Goal: Task Accomplishment & Management: Manage account settings

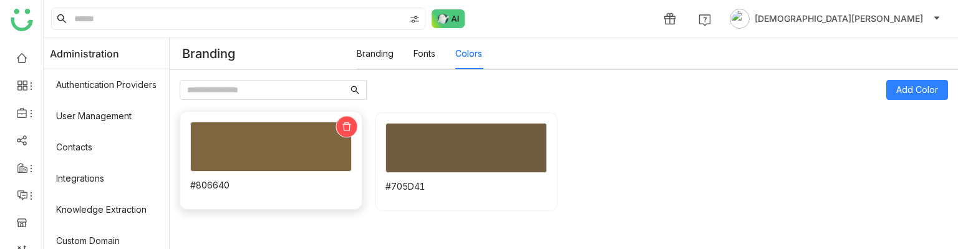
click at [350, 123] on icon at bounding box center [346, 126] width 8 height 9
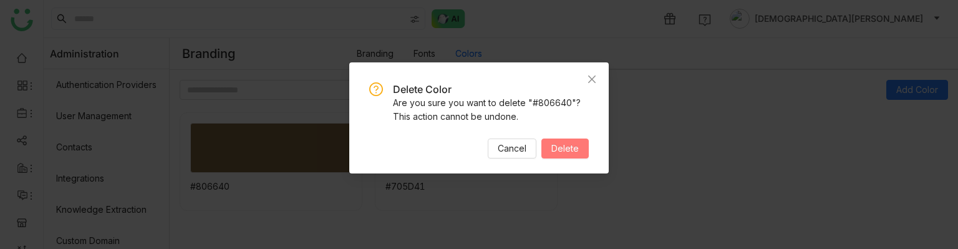
click at [577, 148] on span "Delete" at bounding box center [564, 149] width 27 height 14
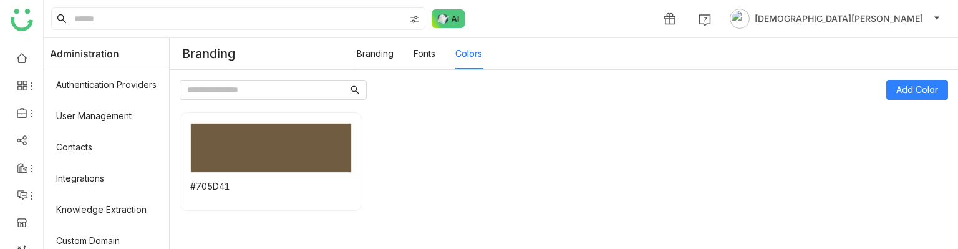
click at [434, 52] on link "Fonts" at bounding box center [424, 53] width 22 height 11
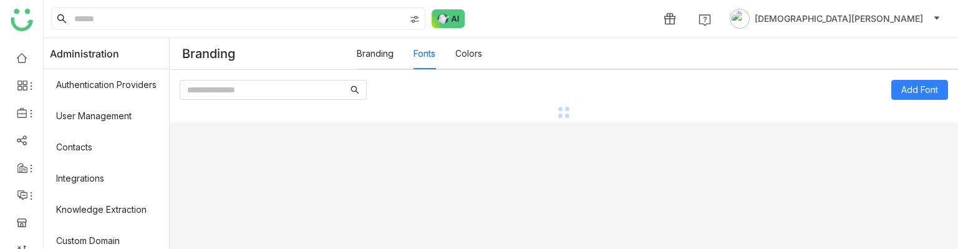
click at [471, 57] on link "Colors" at bounding box center [468, 53] width 27 height 11
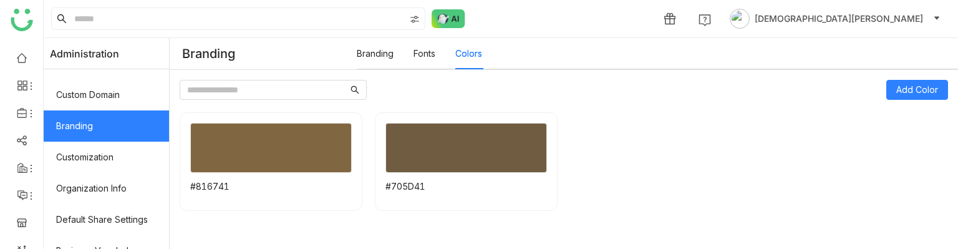
scroll to position [187, 0]
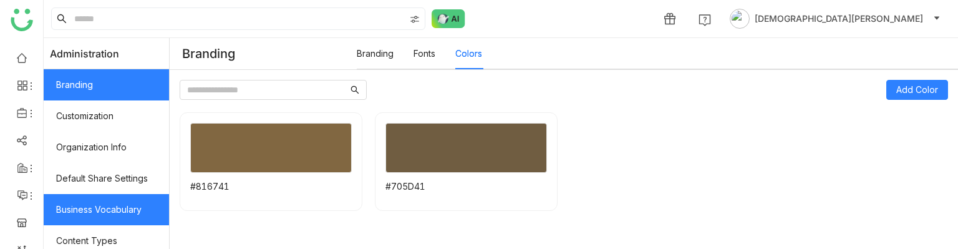
click at [112, 201] on link "Business Vocabulary" at bounding box center [106, 209] width 125 height 31
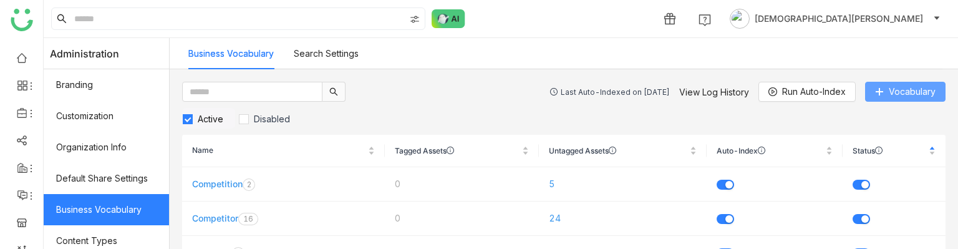
click at [888, 91] on span "Vocabulary" at bounding box center [911, 92] width 47 height 14
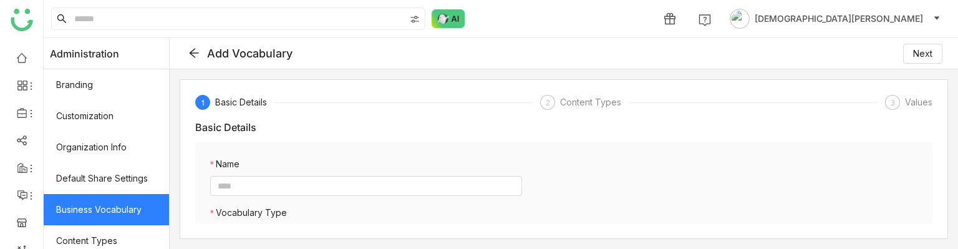
click at [200, 51] on icon at bounding box center [193, 52] width 11 height 11
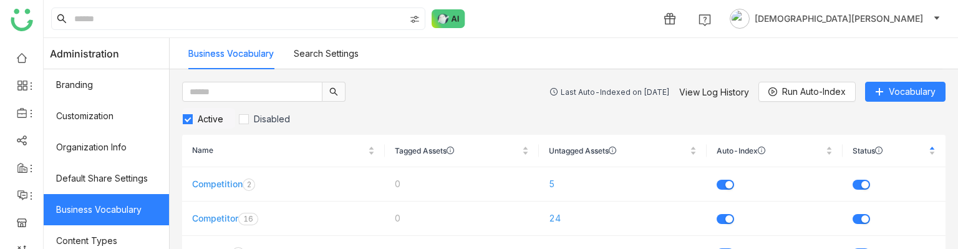
click at [344, 52] on link "Search Settings" at bounding box center [326, 53] width 65 height 11
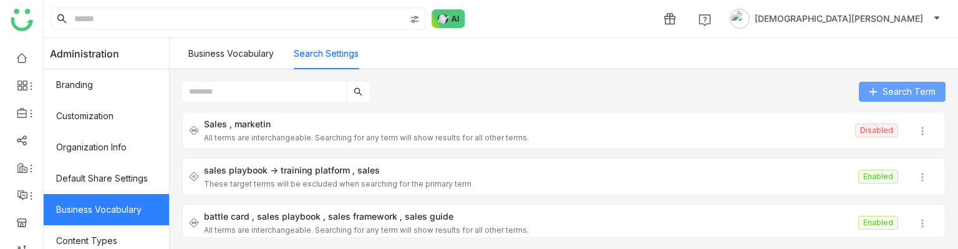
click at [903, 82] on button "Search Term" at bounding box center [901, 92] width 87 height 20
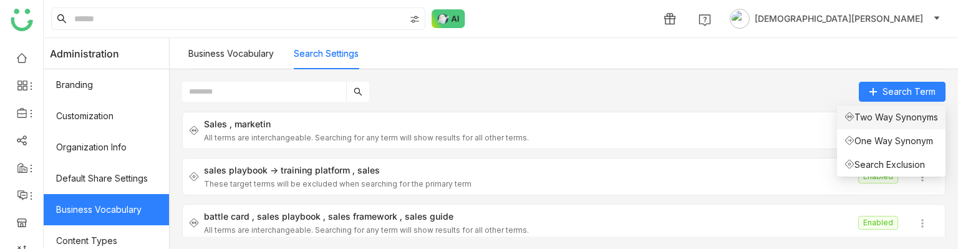
click at [882, 107] on li "Two Way Synonyms" at bounding box center [891, 117] width 108 height 24
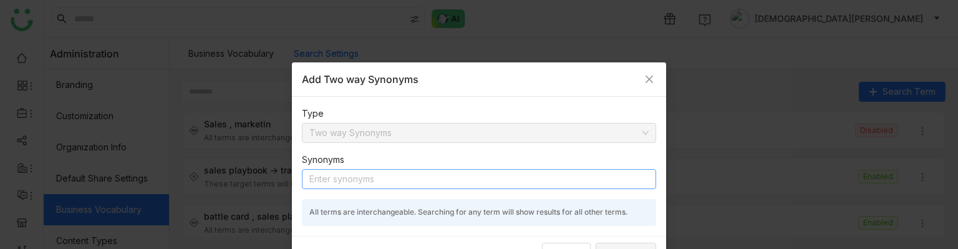
click at [341, 172] on nz-select-top-control "Enter synonyms" at bounding box center [479, 179] width 354 height 20
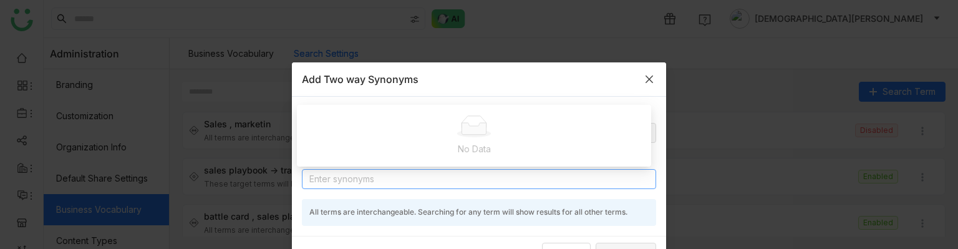
click at [644, 83] on icon "Close" at bounding box center [649, 79] width 10 height 10
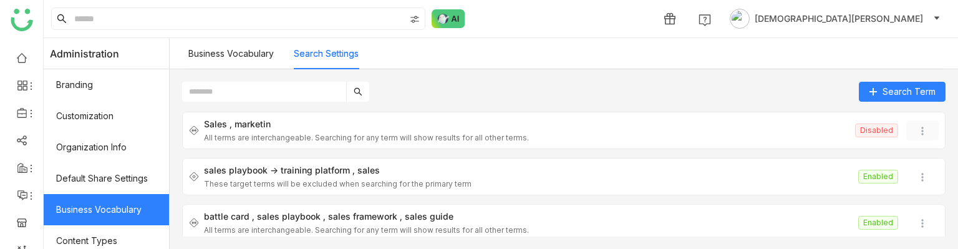
click at [916, 137] on img at bounding box center [922, 131] width 12 height 12
click at [541, 75] on div "Search Term Sales marketin All terms are interchangeable. Searching for any ter…" at bounding box center [564, 159] width 788 height 180
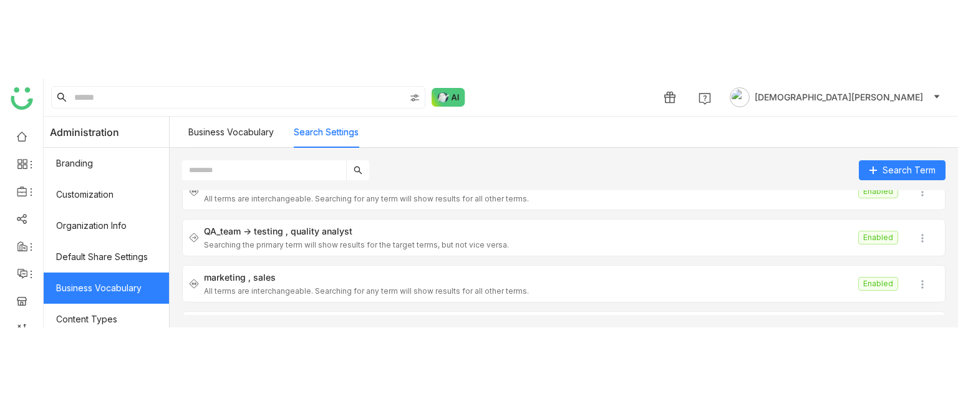
scroll to position [233, 0]
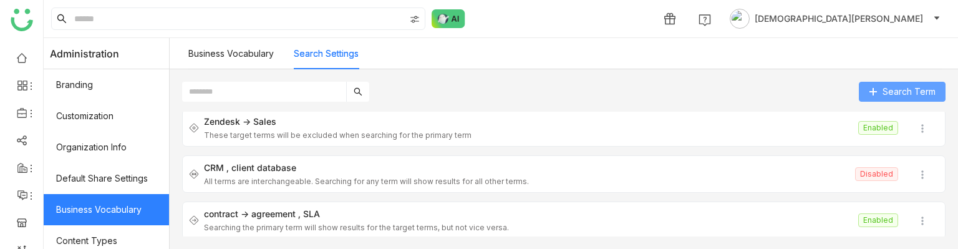
click at [886, 85] on span "Search Term" at bounding box center [908, 92] width 53 height 14
click at [241, 59] on link "Business Vocabulary" at bounding box center [230, 53] width 85 height 11
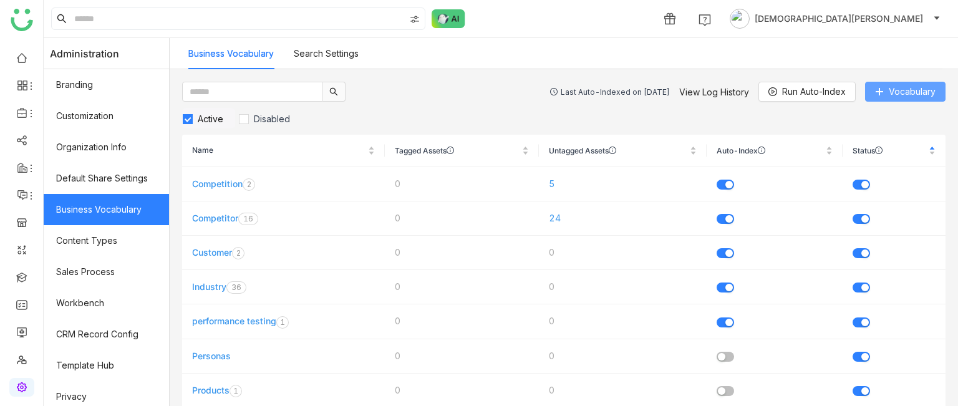
click at [888, 96] on span "Vocabulary" at bounding box center [911, 92] width 47 height 14
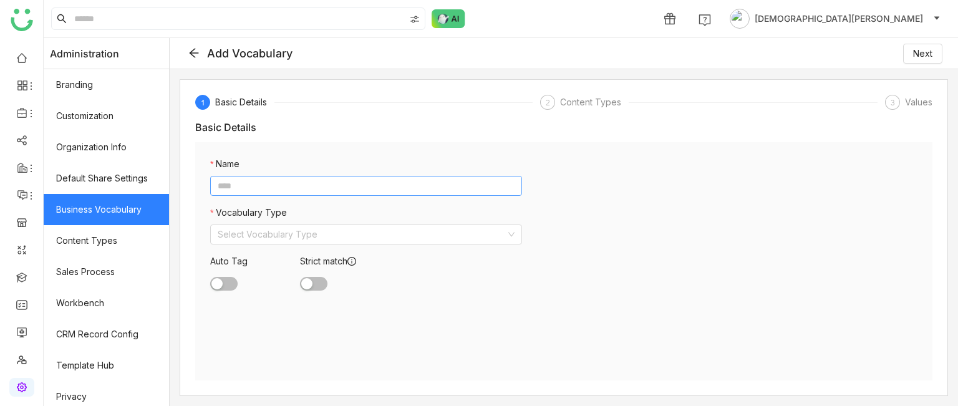
click at [239, 186] on input at bounding box center [366, 186] width 312 height 20
click at [292, 194] on input "***" at bounding box center [366, 186] width 312 height 20
type input "***"
click at [267, 230] on input at bounding box center [362, 234] width 288 height 19
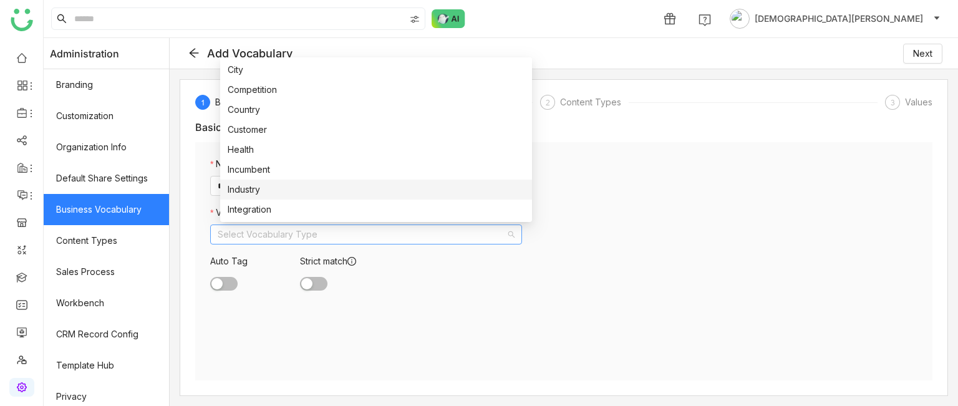
click at [261, 188] on div "Industry" at bounding box center [376, 190] width 297 height 14
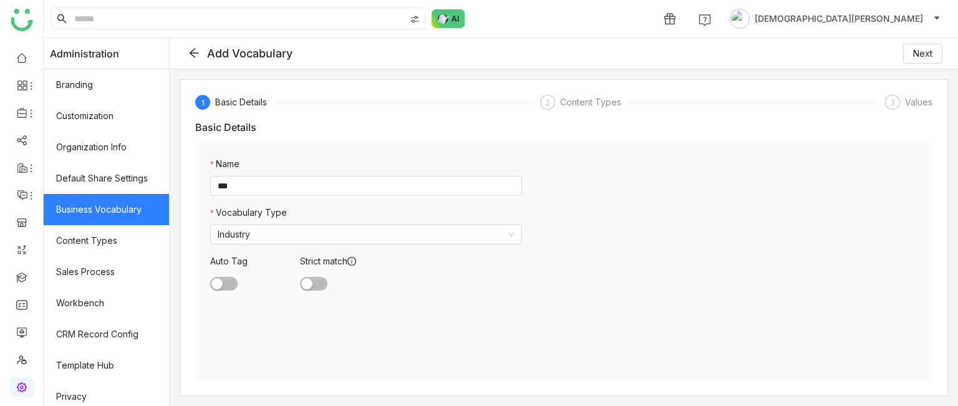
click at [223, 248] on span "button" at bounding box center [216, 283] width 11 height 11
drag, startPoint x: 349, startPoint y: 280, endPoint x: 334, endPoint y: 282, distance: 14.5
click at [344, 248] on div at bounding box center [342, 283] width 84 height 14
click at [323, 248] on button "button" at bounding box center [313, 284] width 27 height 14
click at [913, 57] on span "Next" at bounding box center [922, 54] width 19 height 14
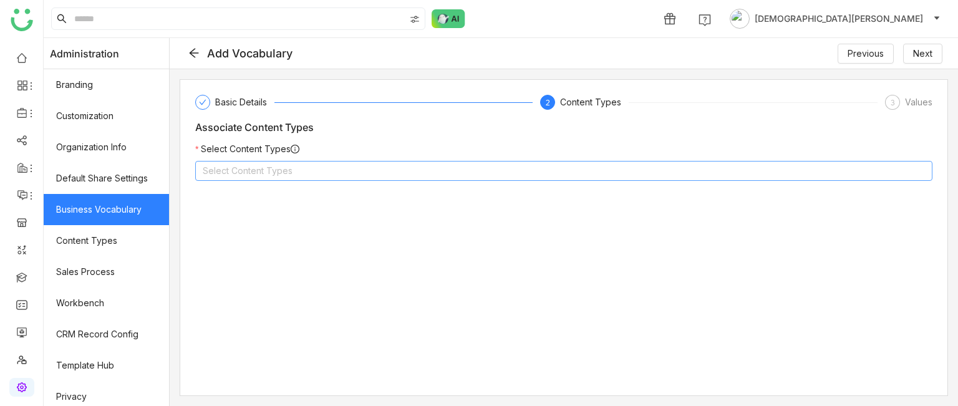
click at [356, 168] on nz-select-top-control "Select Content Types" at bounding box center [563, 171] width 737 height 20
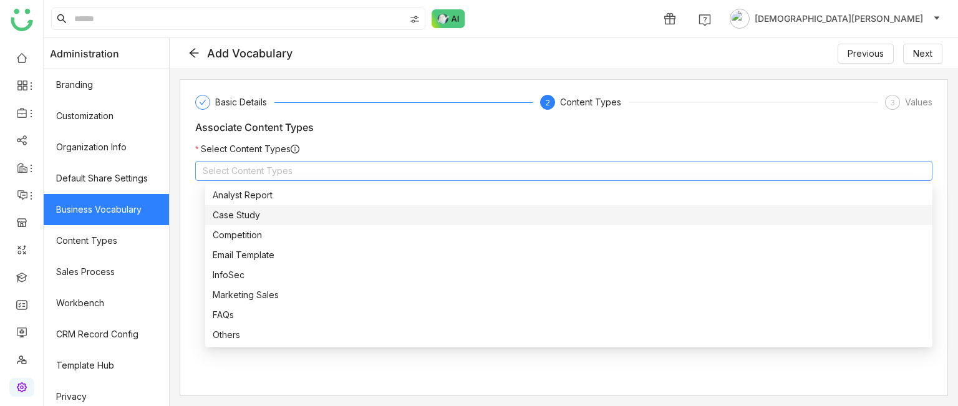
click at [252, 215] on div "Case Study" at bounding box center [569, 215] width 712 height 14
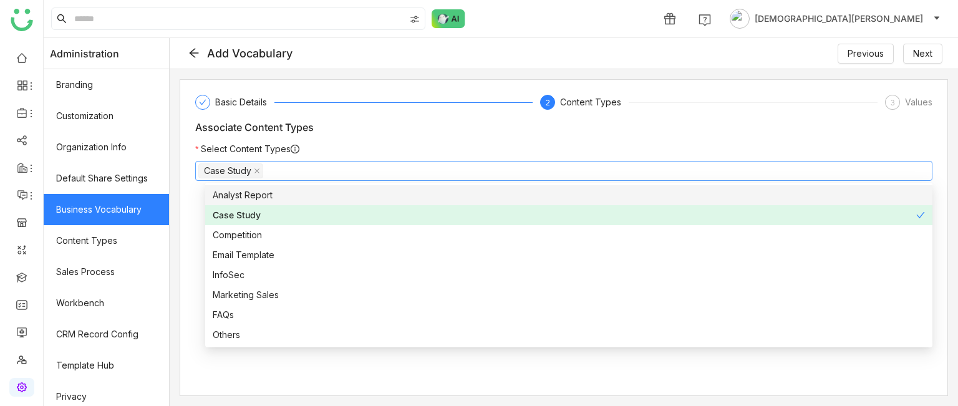
click at [655, 129] on div "Associate Content Types" at bounding box center [563, 127] width 737 height 15
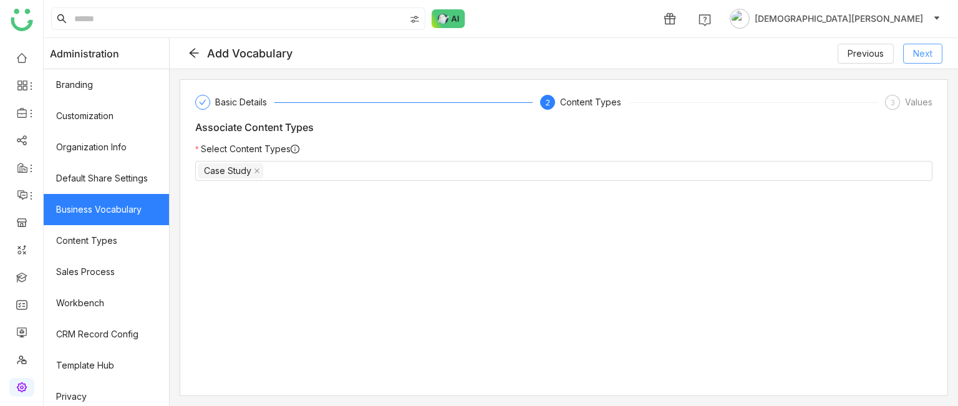
click at [935, 53] on button "Next" at bounding box center [922, 54] width 39 height 20
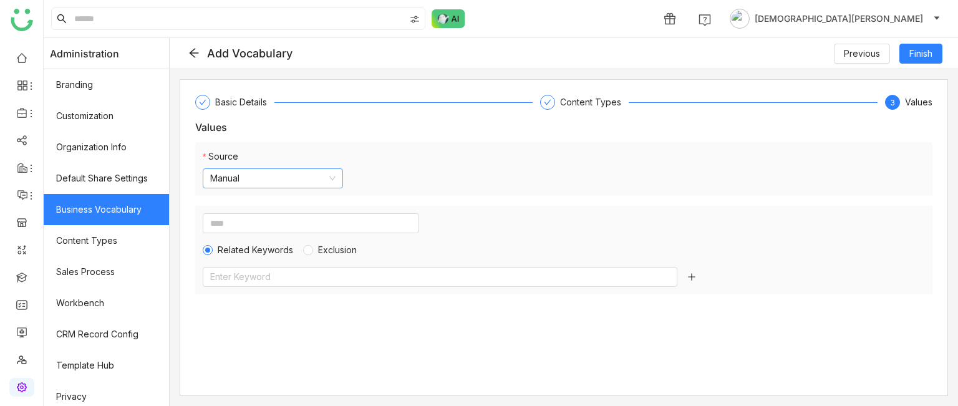
click at [286, 173] on nz-select-item "Manual" at bounding box center [272, 178] width 125 height 19
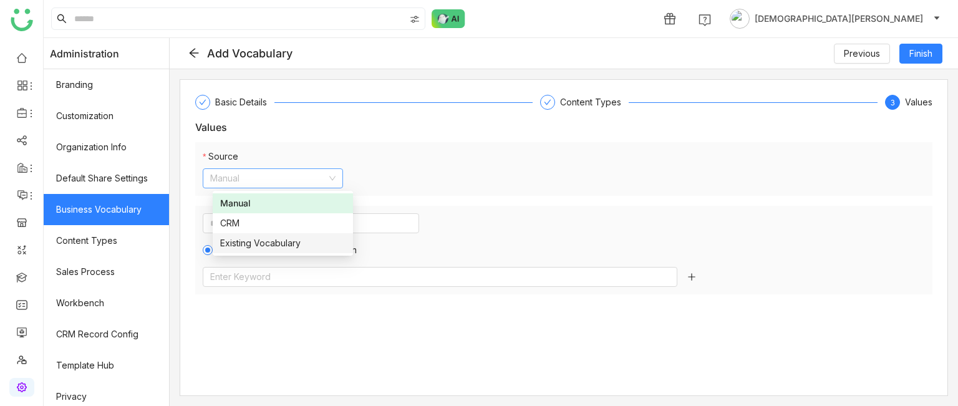
click at [247, 241] on div "Existing Vocabulary" at bounding box center [282, 243] width 125 height 14
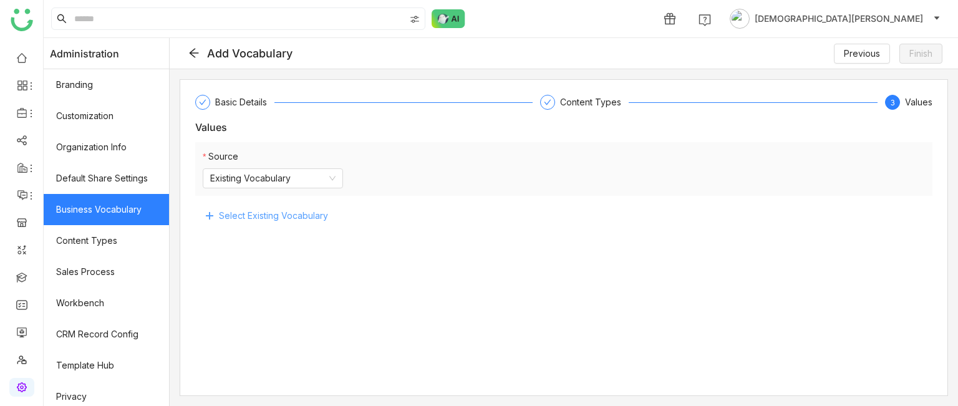
click at [259, 213] on span "Select Existing Vocabulary" at bounding box center [273, 216] width 109 height 14
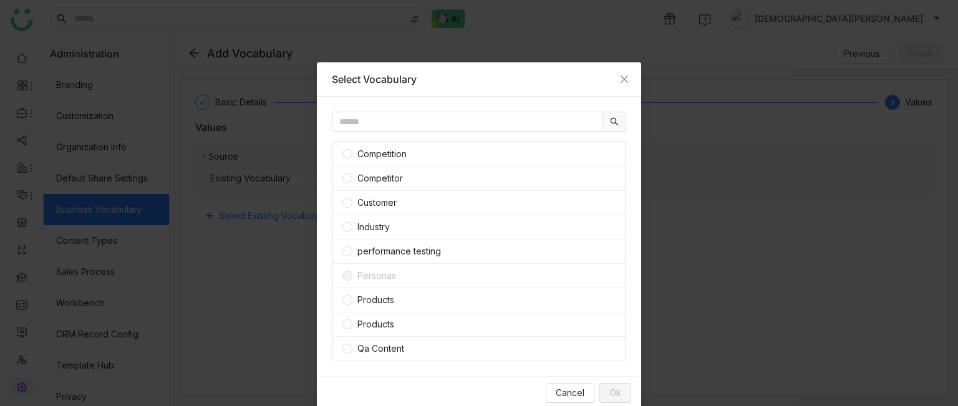
click at [641, 188] on nz-modal-container "Select Vocabulary Competition Competitor Customer Industry performance testing …" at bounding box center [479, 203] width 958 height 406
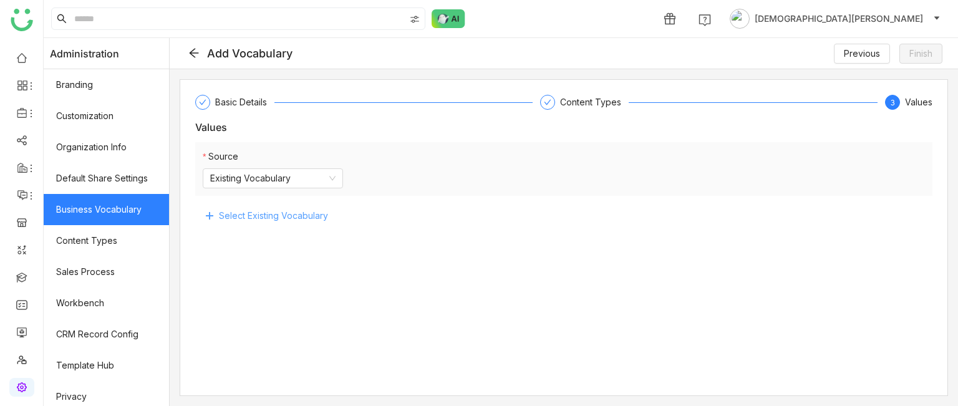
click at [237, 208] on button "Select Existing Vocabulary" at bounding box center [266, 216] width 143 height 20
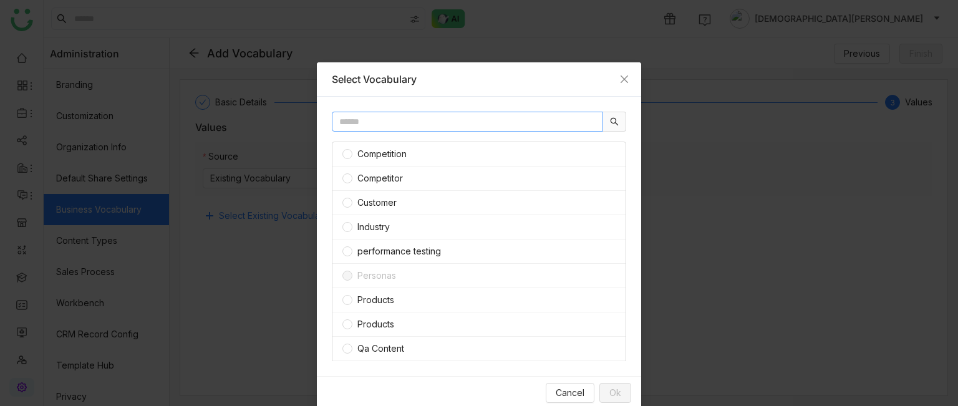
click at [461, 129] on input "text" at bounding box center [467, 122] width 271 height 20
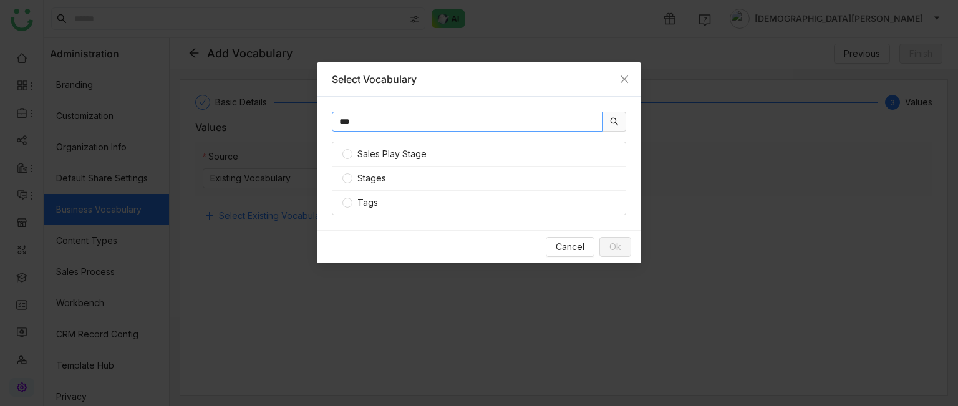
type input "***"
click at [362, 199] on span "Tags" at bounding box center [367, 203] width 31 height 14
click at [612, 248] on span "Ok" at bounding box center [615, 247] width 12 height 14
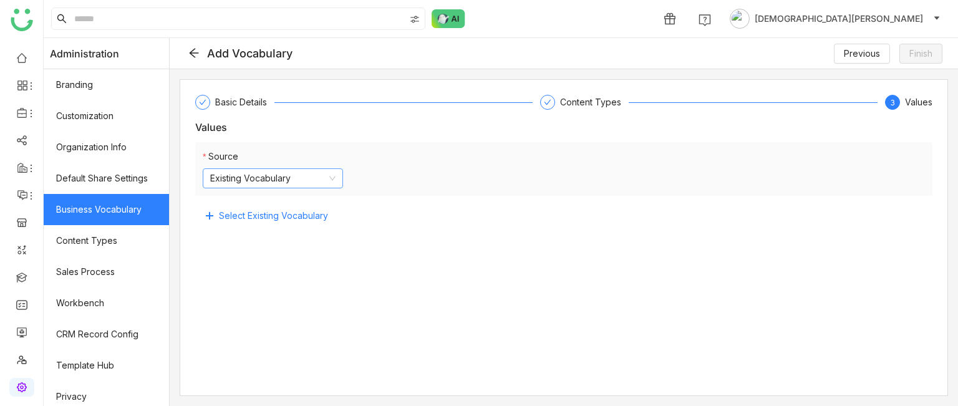
click at [314, 176] on nz-select-item "Existing Vocabulary" at bounding box center [272, 178] width 125 height 19
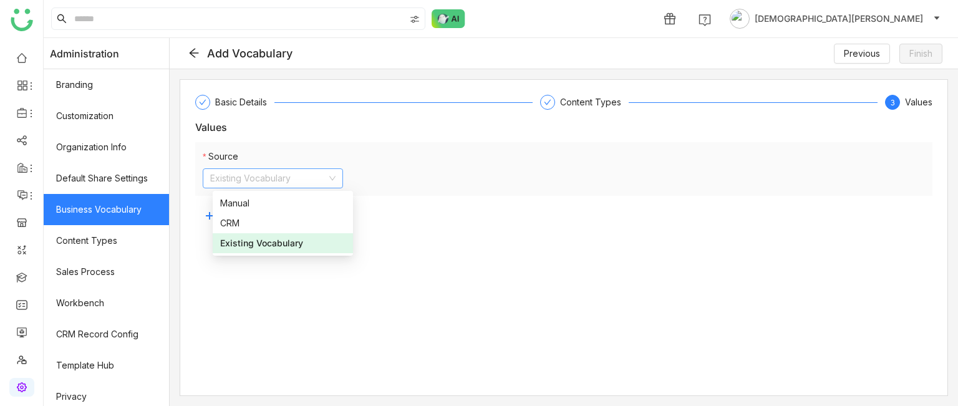
click at [276, 241] on div "Existing Vocabulary" at bounding box center [282, 243] width 125 height 14
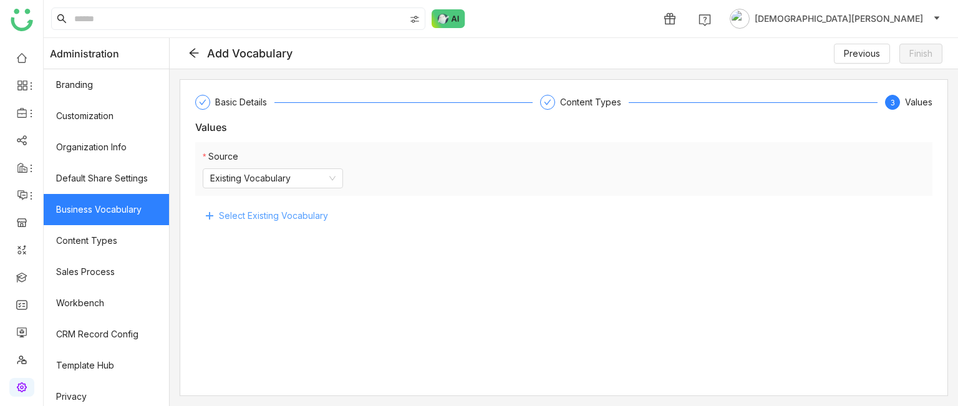
click at [283, 215] on span "Select Existing Vocabulary" at bounding box center [273, 216] width 109 height 14
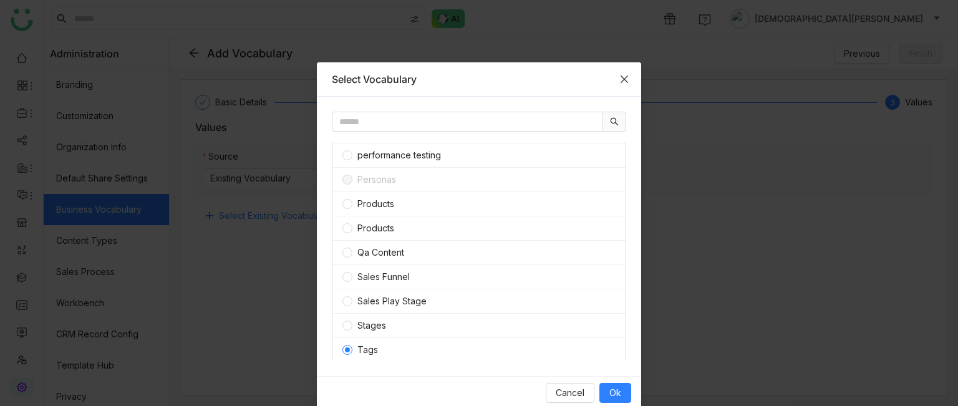
scroll to position [143, 0]
click at [353, 248] on span "Stages" at bounding box center [371, 278] width 39 height 14
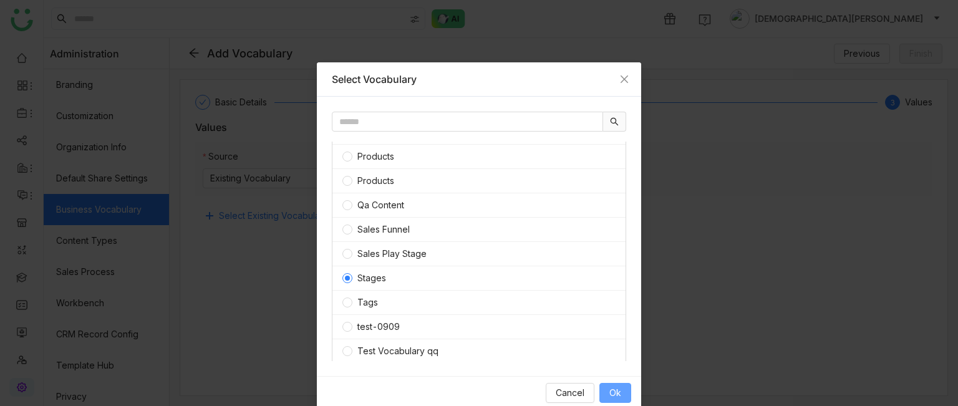
click at [622, 248] on button "Ok" at bounding box center [615, 393] width 32 height 20
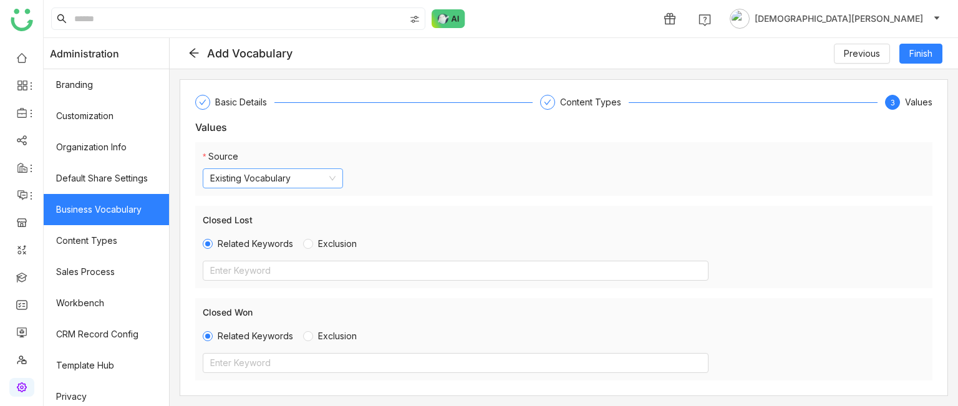
click at [294, 176] on nz-select-item "Existing Vocabulary" at bounding box center [272, 178] width 125 height 19
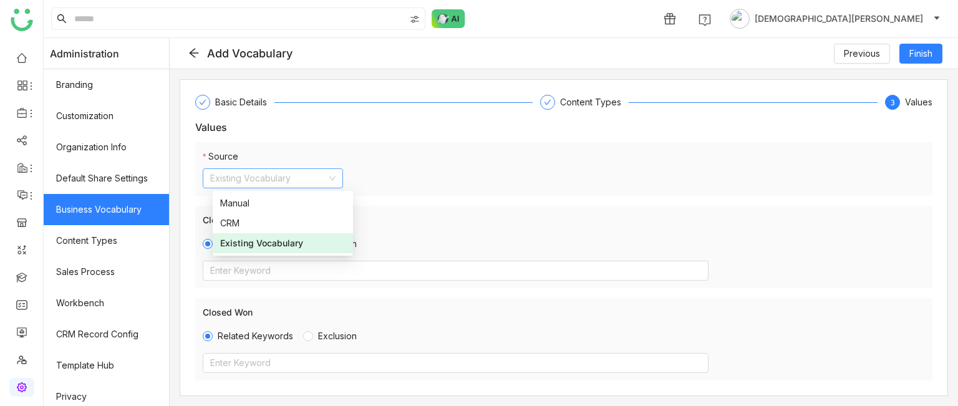
click at [255, 240] on div "Existing Vocabulary" at bounding box center [282, 243] width 125 height 14
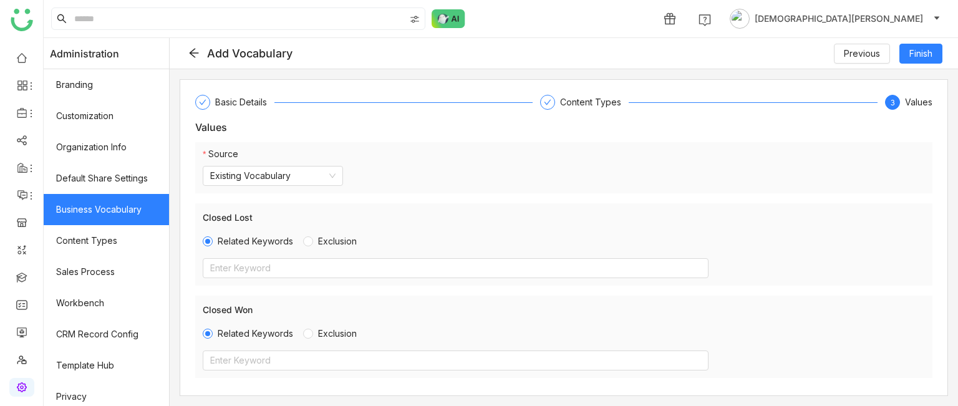
scroll to position [0, 0]
drag, startPoint x: 288, startPoint y: 173, endPoint x: 299, endPoint y: 178, distance: 12.5
click at [287, 173] on nz-select-item "Existing Vocabulary" at bounding box center [272, 178] width 125 height 19
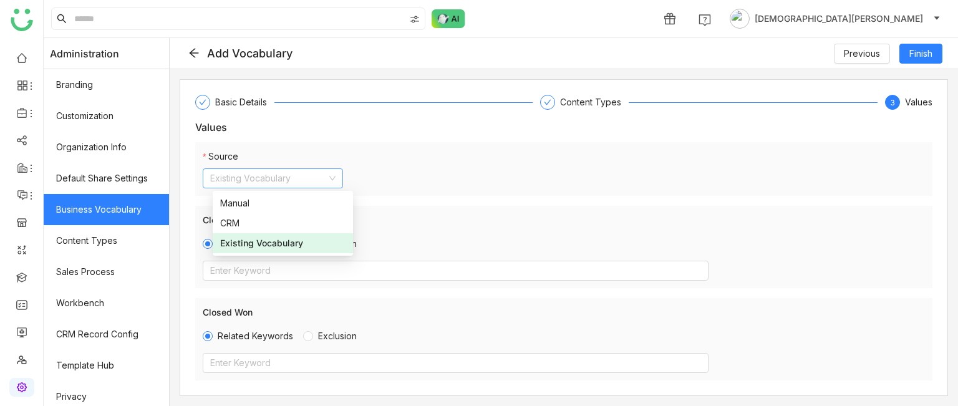
drag, startPoint x: 230, startPoint y: 245, endPoint x: 239, endPoint y: 241, distance: 10.1
click at [232, 245] on div "Existing Vocabulary" at bounding box center [282, 243] width 125 height 14
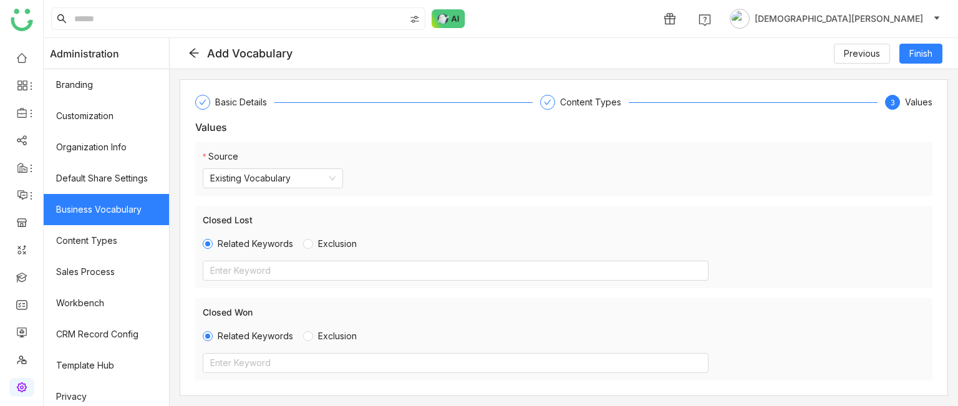
click at [200, 57] on icon at bounding box center [193, 52] width 11 height 11
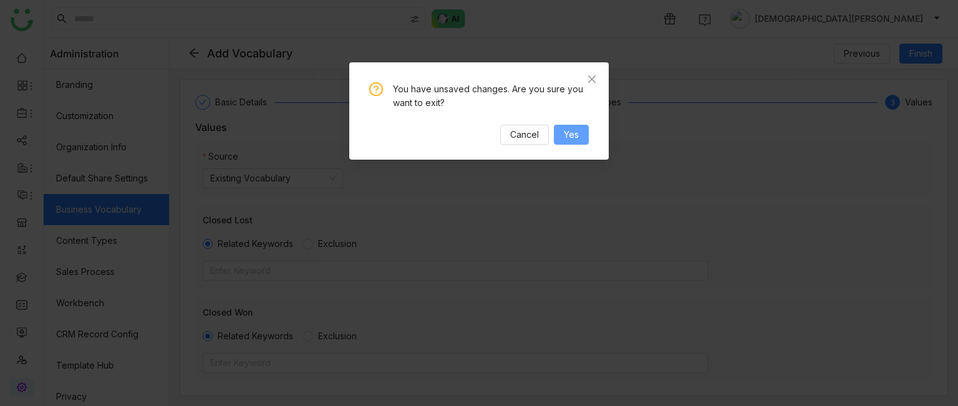
click at [580, 130] on button "Yes" at bounding box center [571, 135] width 35 height 20
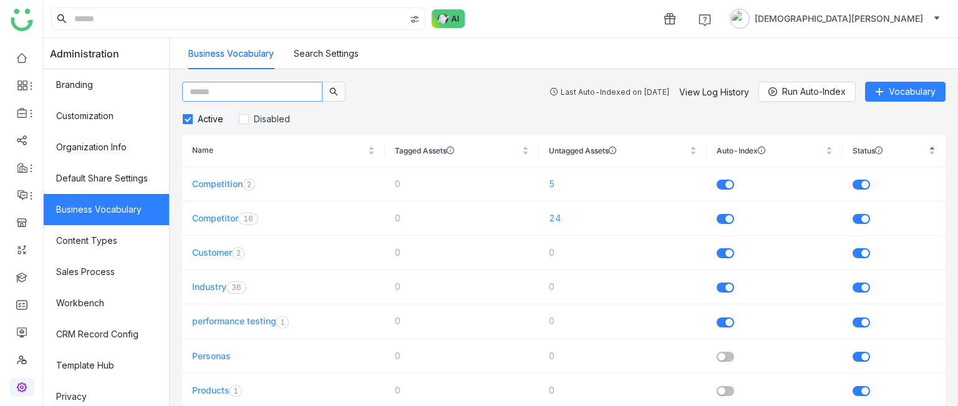
click at [262, 87] on input "text" at bounding box center [252, 92] width 140 height 20
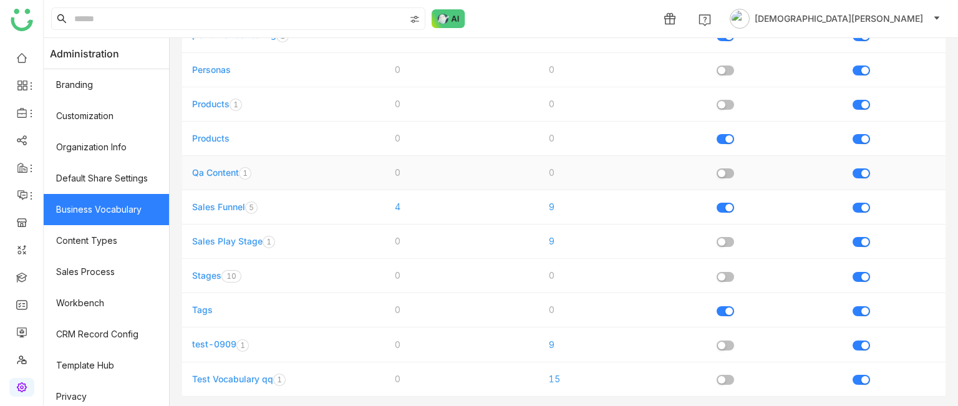
scroll to position [294, 0]
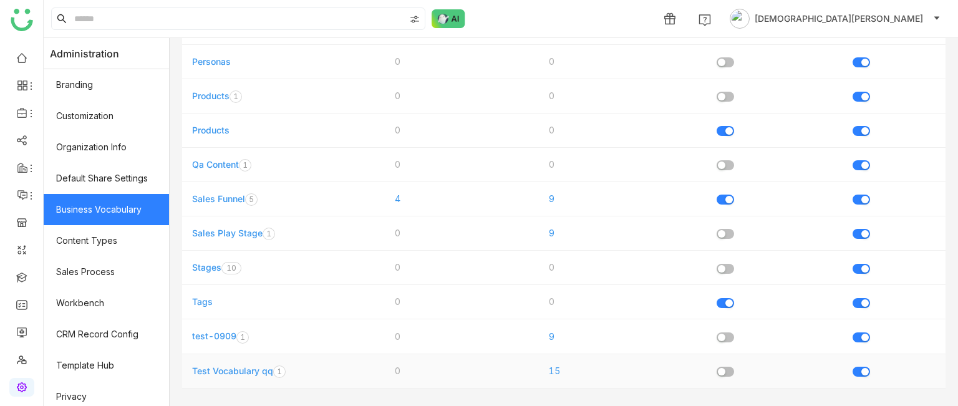
click at [249, 248] on link "Test Vocabulary qq" at bounding box center [232, 370] width 81 height 11
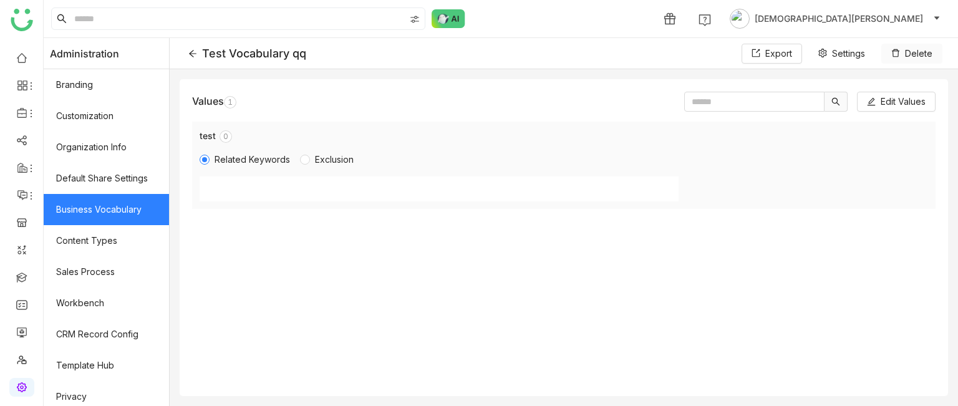
click at [908, 47] on button "Delete" at bounding box center [911, 54] width 61 height 20
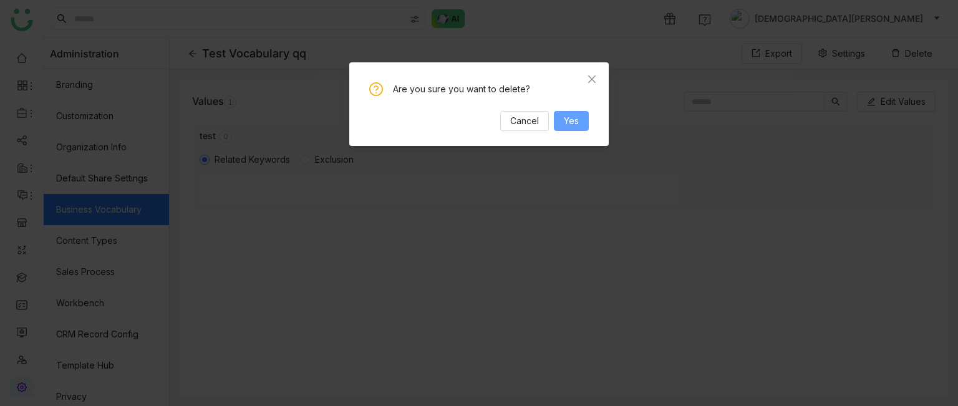
click at [569, 120] on span "Yes" at bounding box center [571, 121] width 15 height 14
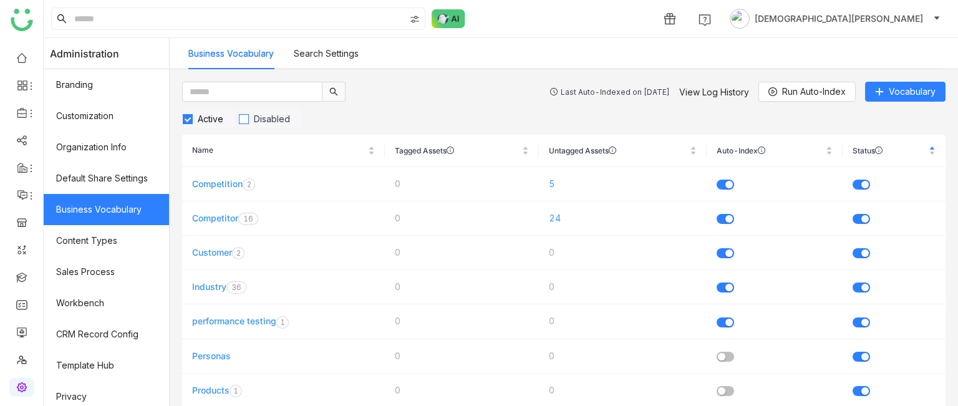
click at [269, 121] on span "Disabled" at bounding box center [272, 118] width 46 height 11
click at [226, 115] on span "Active" at bounding box center [211, 118] width 36 height 11
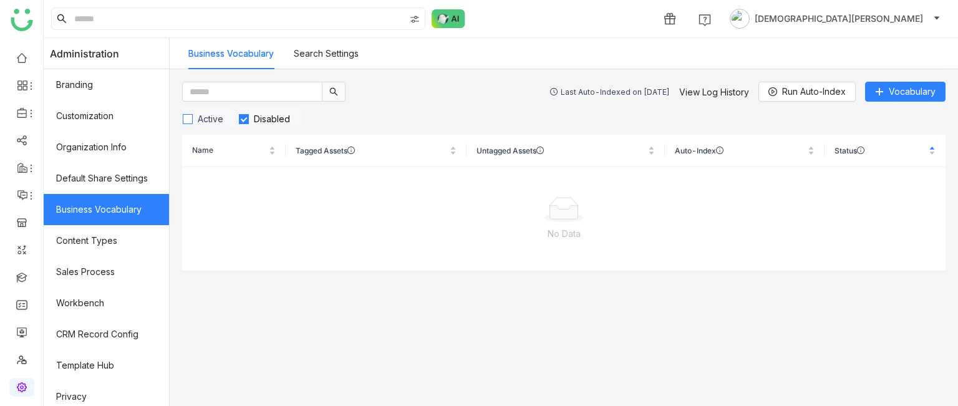
click at [221, 117] on span "Active" at bounding box center [211, 118] width 36 height 11
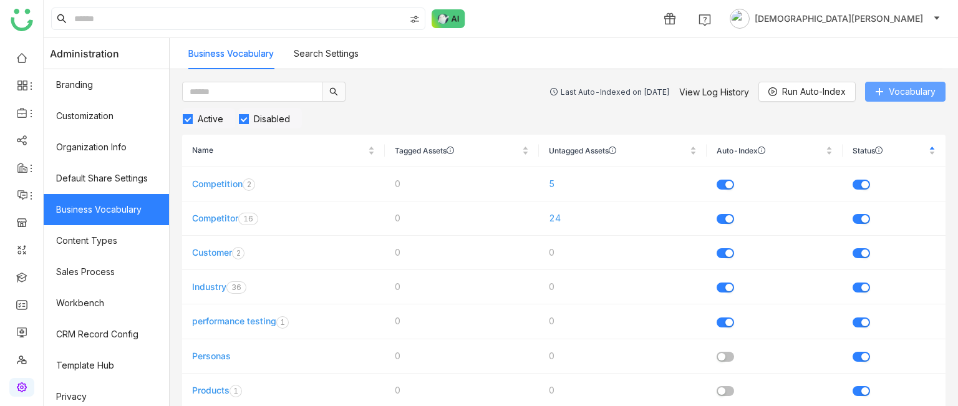
click at [901, 90] on span "Vocabulary" at bounding box center [911, 92] width 47 height 14
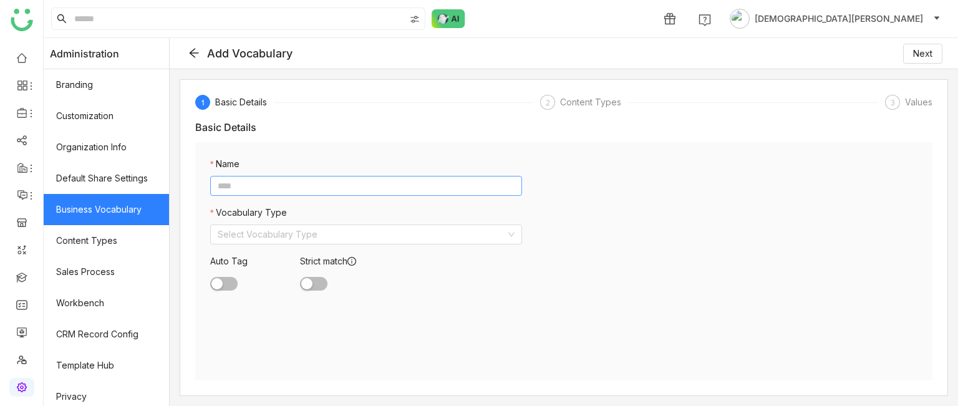
click at [294, 184] on input at bounding box center [366, 186] width 312 height 20
type input "**"
click at [255, 236] on input at bounding box center [362, 234] width 288 height 19
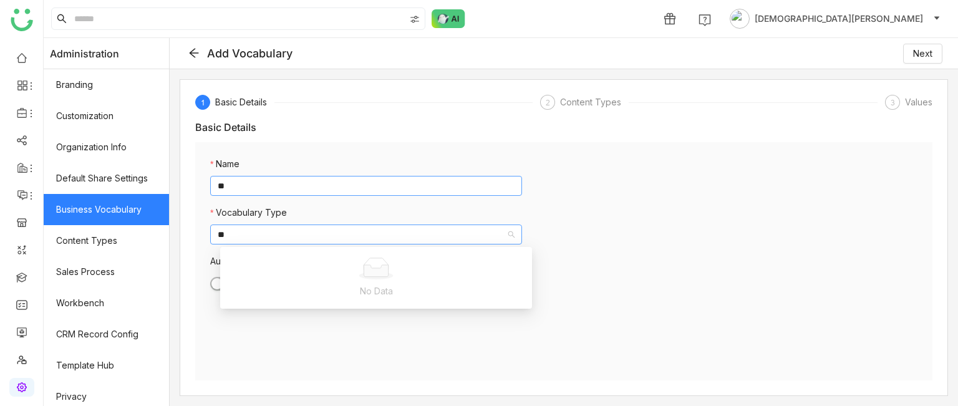
type input "*"
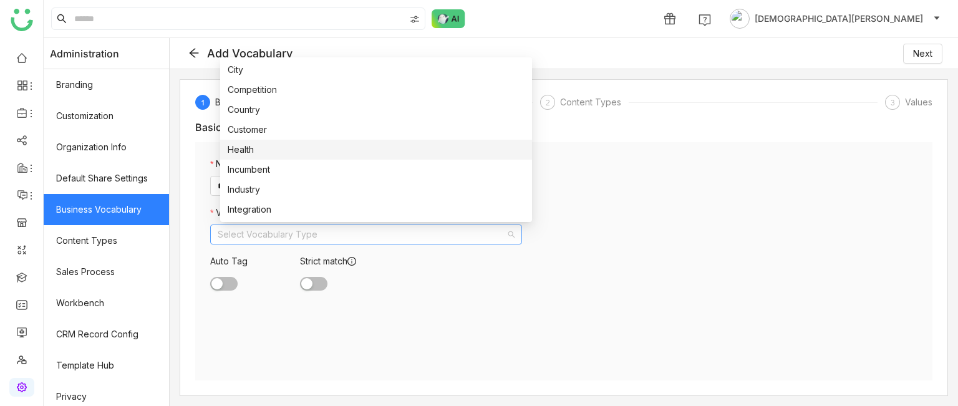
click at [269, 150] on div "Health" at bounding box center [376, 150] width 297 height 14
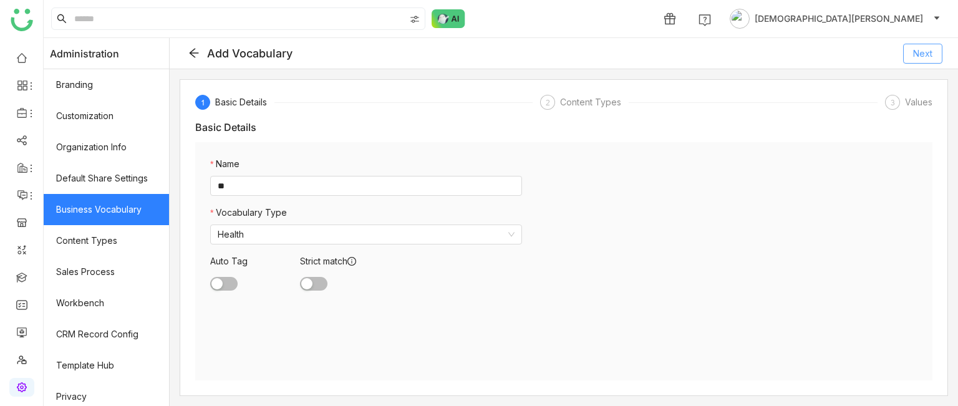
click at [915, 49] on span "Next" at bounding box center [922, 54] width 19 height 14
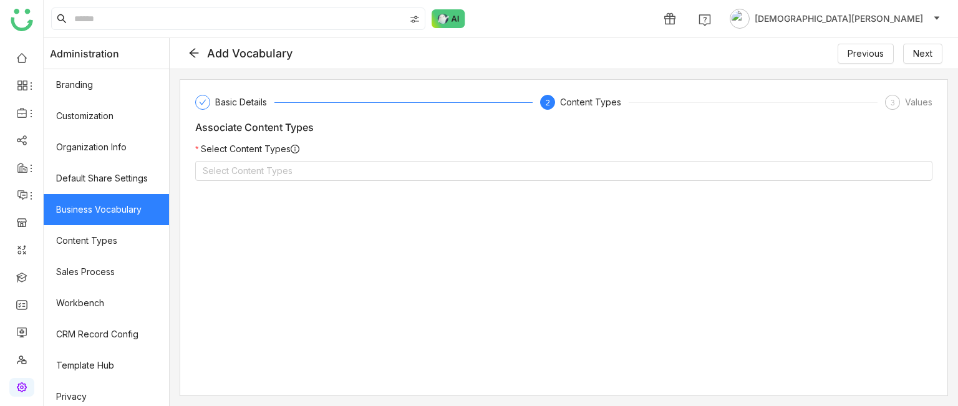
click at [254, 180] on gtmb-vocabulary-content-types "Select Content Types Select Content Types" at bounding box center [563, 166] width 737 height 49
click at [257, 175] on nz-select-top-control "Select Content Types" at bounding box center [563, 171] width 737 height 20
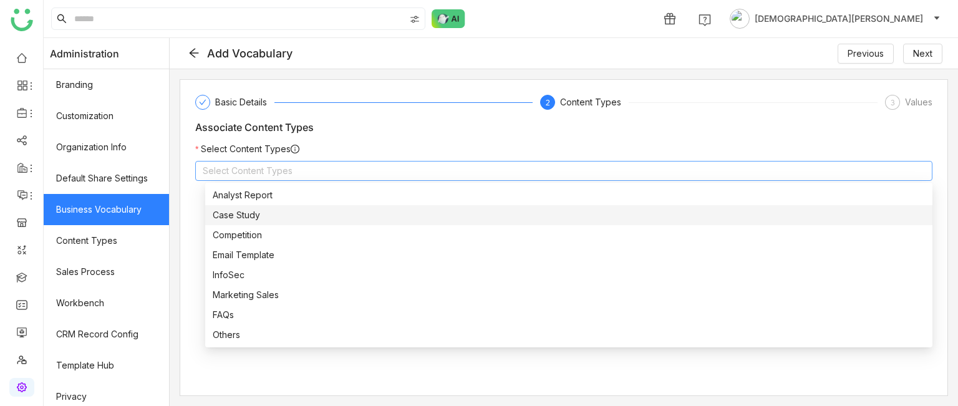
click at [246, 211] on div "Case Study" at bounding box center [569, 215] width 712 height 14
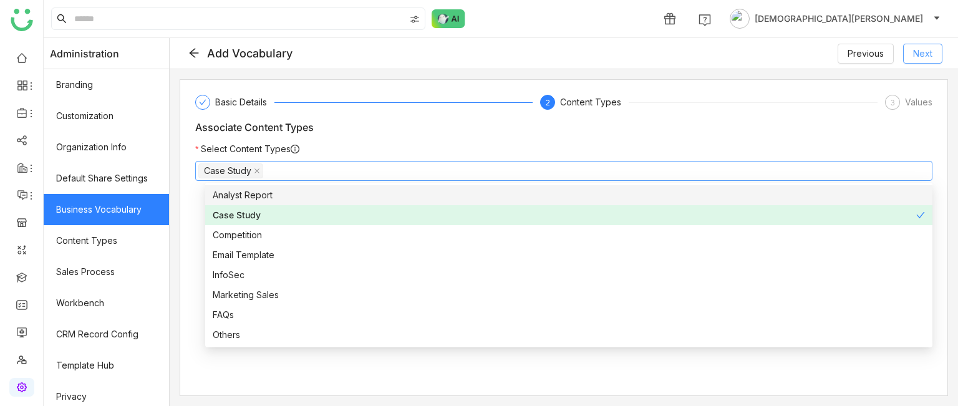
click at [913, 49] on span "Next" at bounding box center [922, 54] width 19 height 14
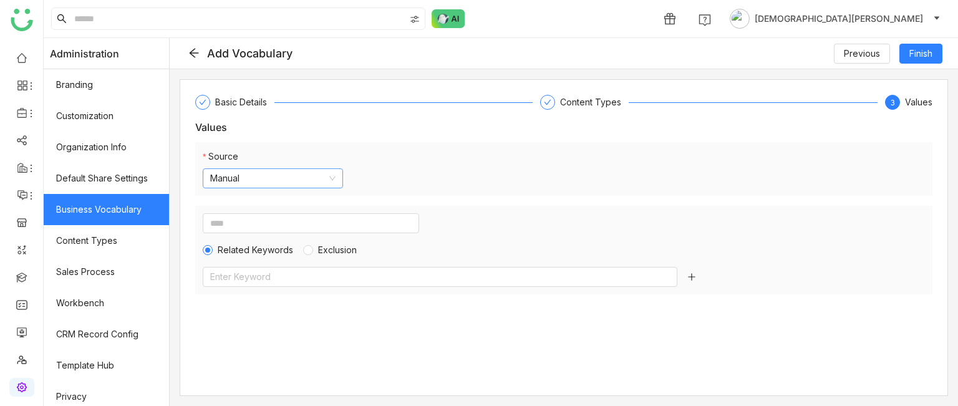
click at [271, 180] on nz-select-item "Manual" at bounding box center [272, 178] width 125 height 19
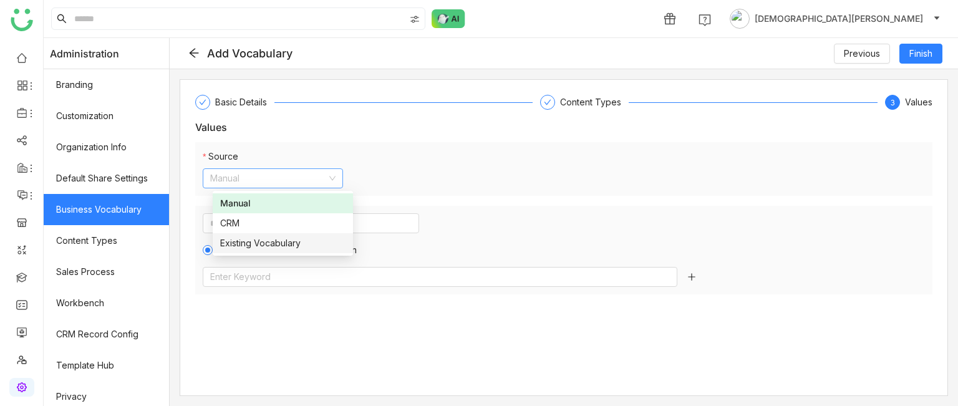
click at [262, 248] on div "Existing Vocabulary" at bounding box center [282, 243] width 125 height 14
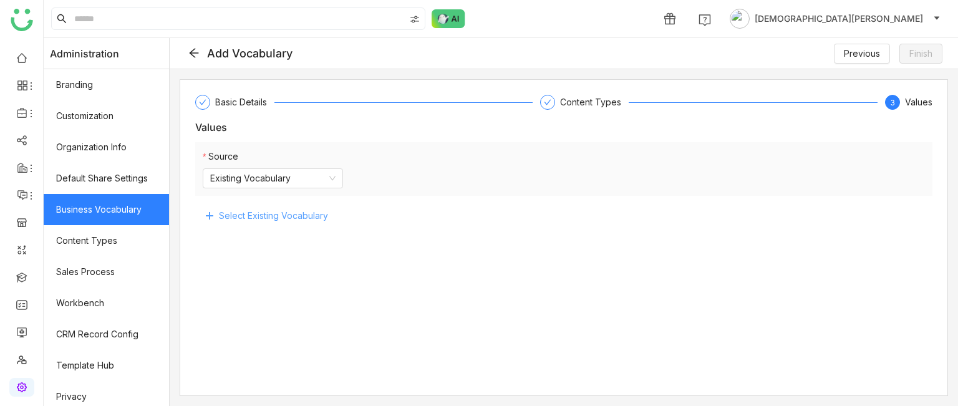
click at [255, 218] on span "Select Existing Vocabulary" at bounding box center [273, 216] width 109 height 14
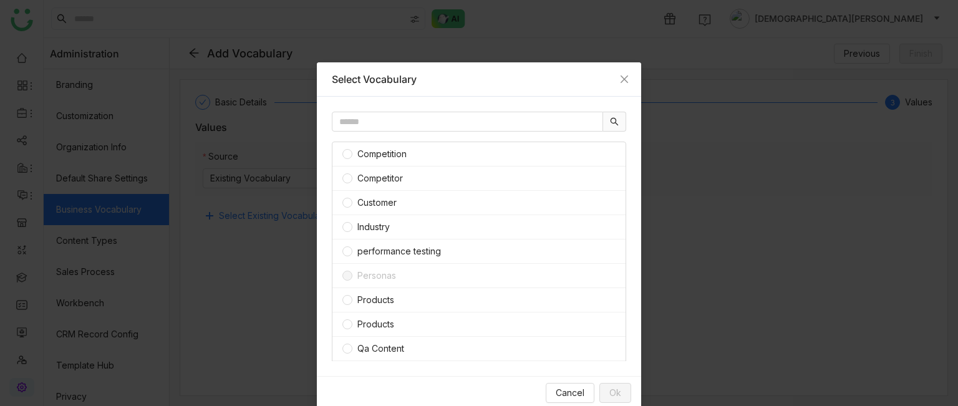
click at [363, 155] on span "Competition" at bounding box center [381, 154] width 59 height 14
click at [609, 248] on span "Ok" at bounding box center [615, 393] width 12 height 14
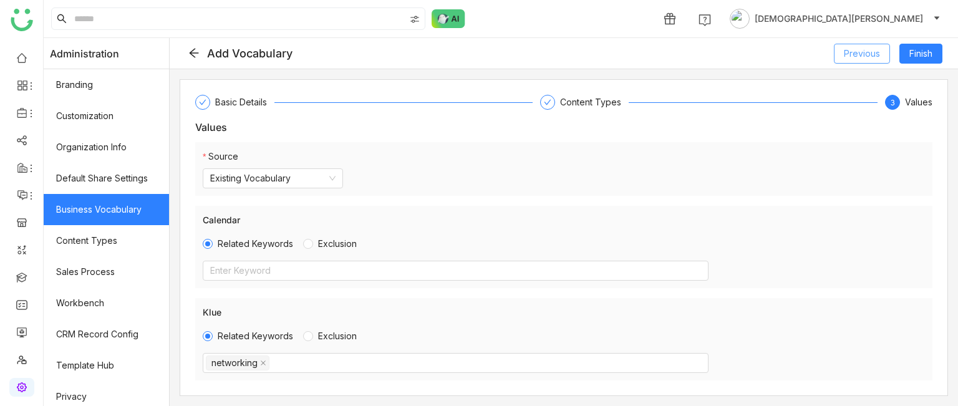
click at [840, 58] on button "Previous" at bounding box center [862, 54] width 56 height 20
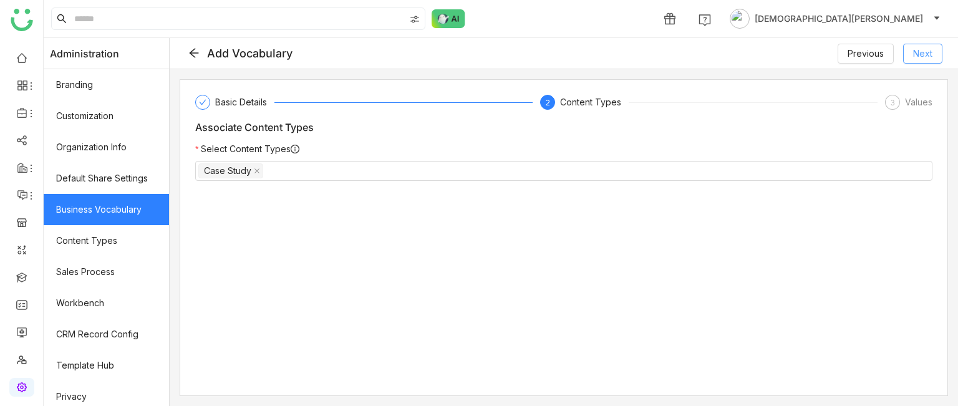
click at [915, 60] on span "Next" at bounding box center [922, 54] width 19 height 14
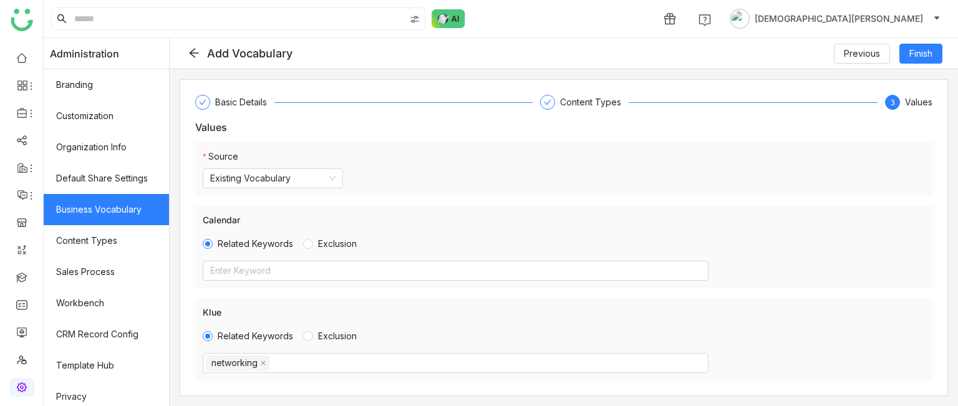
click at [195, 52] on div "Add Vocabulary Previous Finish" at bounding box center [564, 53] width 788 height 31
click at [200, 48] on icon at bounding box center [193, 52] width 11 height 11
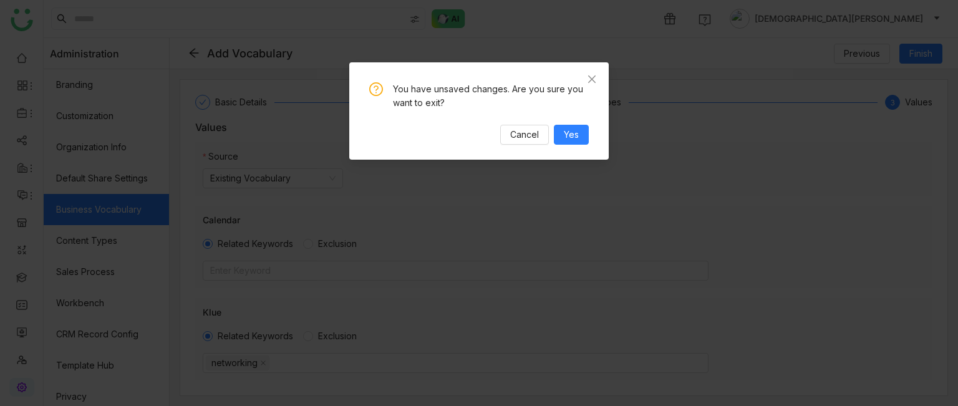
click at [569, 123] on div "You have unsaved changes. Are you sure you want to exit? Cancel Yes" at bounding box center [478, 113] width 219 height 62
click at [571, 130] on span "Yes" at bounding box center [571, 135] width 15 height 14
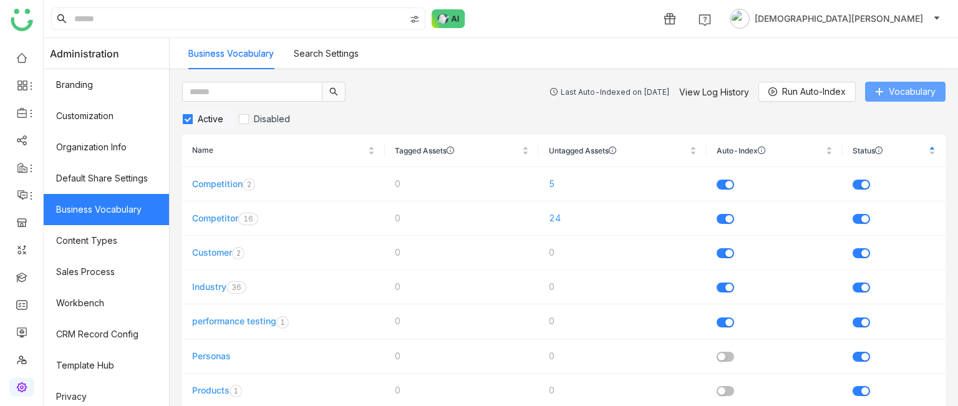
click at [893, 95] on span "Vocabulary" at bounding box center [911, 92] width 47 height 14
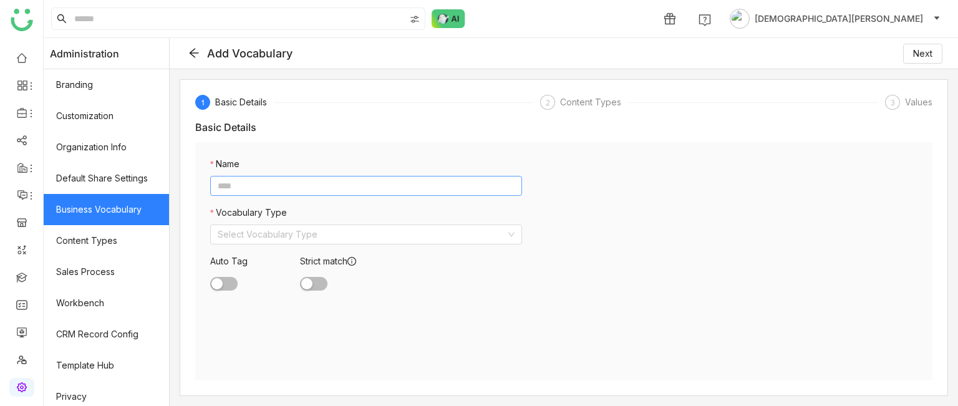
click at [294, 182] on input at bounding box center [366, 186] width 312 height 20
type input "****"
click at [262, 236] on input at bounding box center [362, 234] width 288 height 19
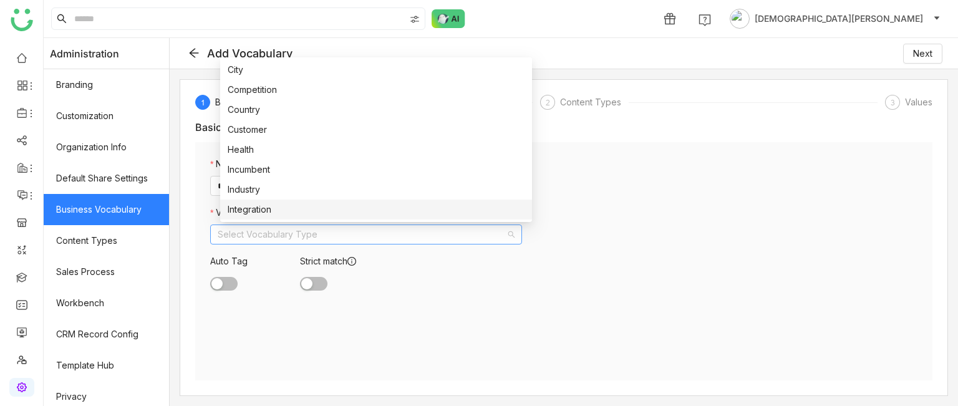
click at [261, 208] on div "Integration" at bounding box center [376, 210] width 297 height 14
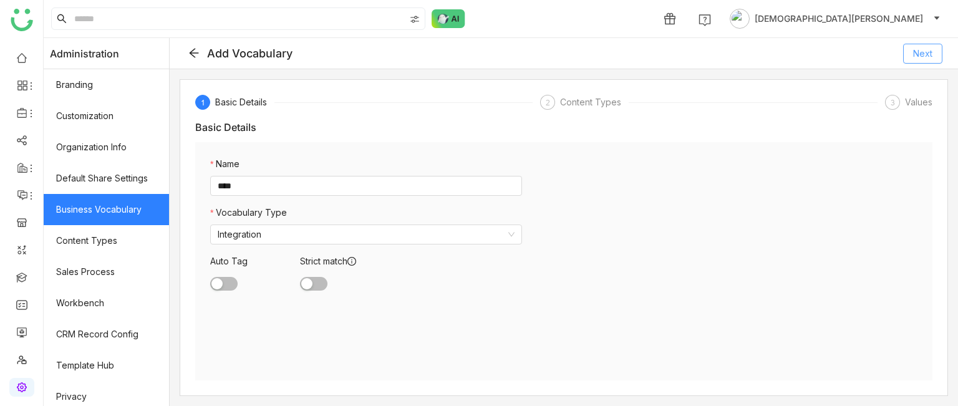
click at [930, 53] on span "Next" at bounding box center [922, 54] width 19 height 14
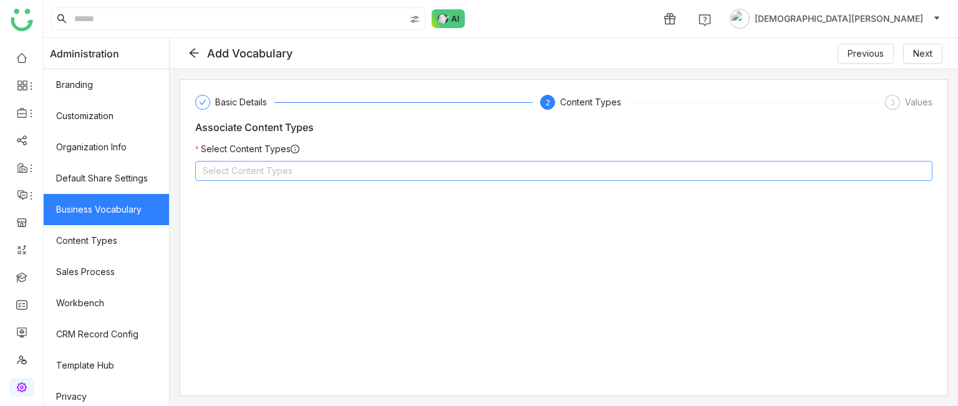
click at [333, 176] on nz-select-top-control "Select Content Types" at bounding box center [563, 171] width 737 height 20
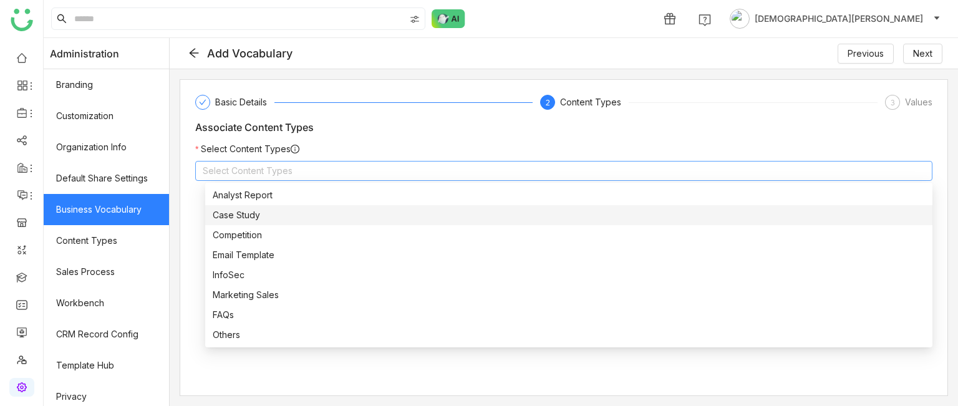
click at [261, 214] on div "Case Study" at bounding box center [569, 215] width 712 height 14
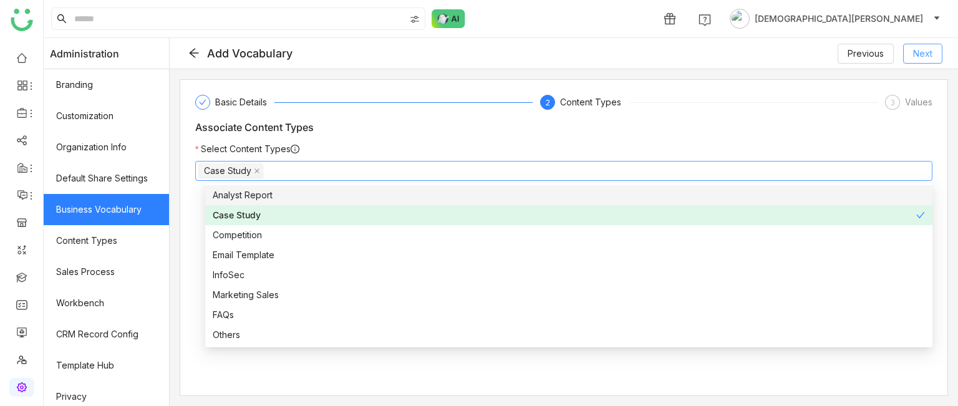
click at [920, 51] on span "Next" at bounding box center [922, 54] width 19 height 14
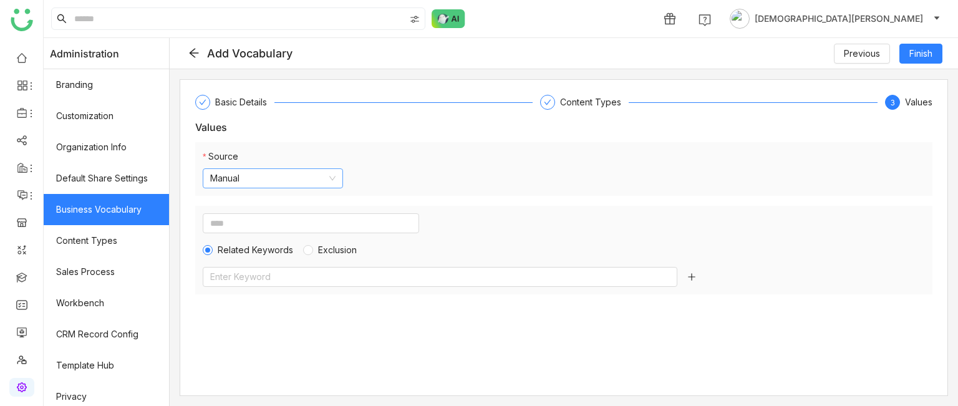
click at [248, 183] on nz-select-item "Manual" at bounding box center [272, 178] width 125 height 19
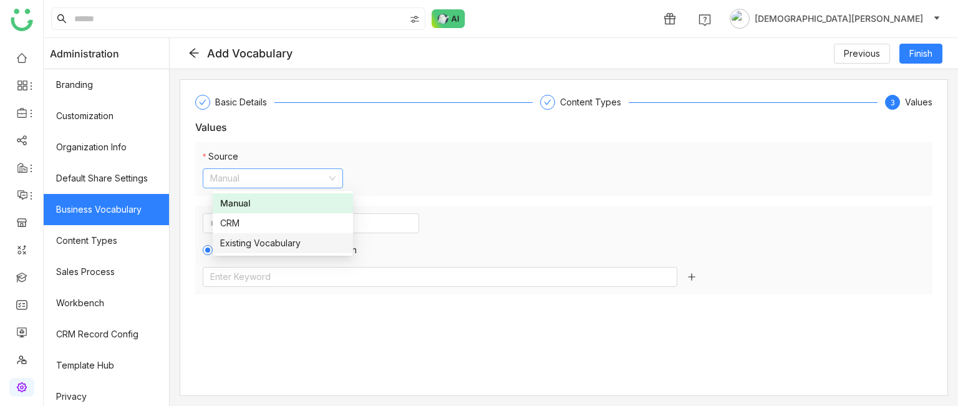
click at [259, 248] on div "Existing Vocabulary" at bounding box center [282, 243] width 125 height 14
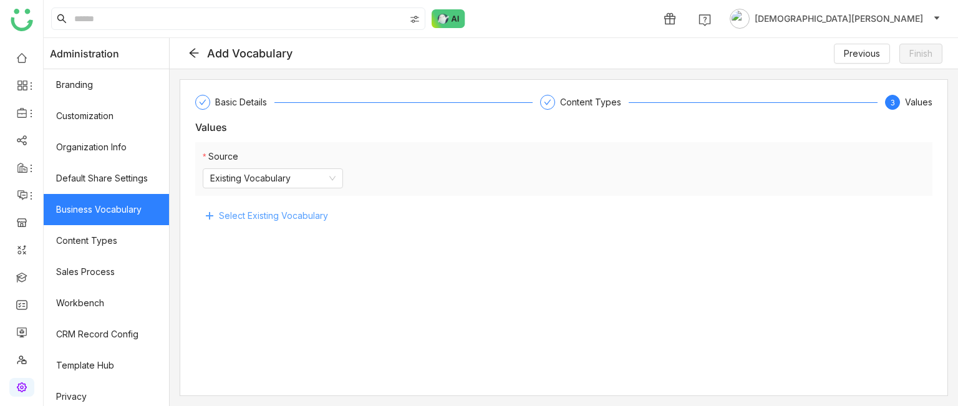
click at [252, 216] on span "Select Existing Vocabulary" at bounding box center [273, 216] width 109 height 14
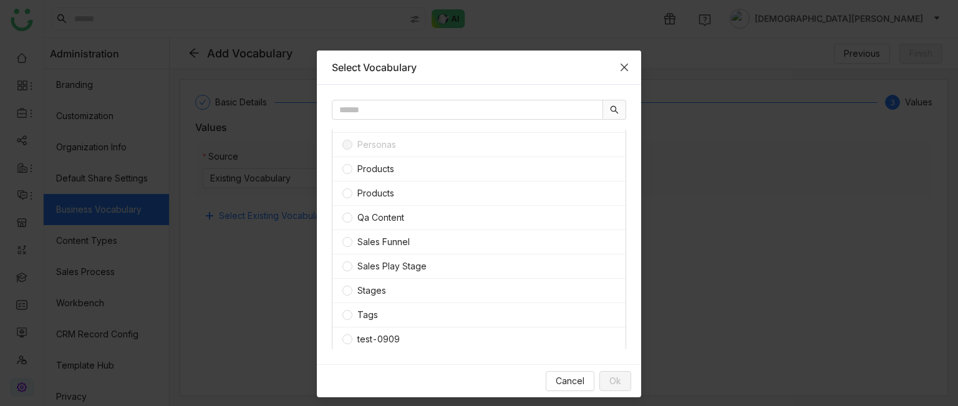
scroll to position [17, 0]
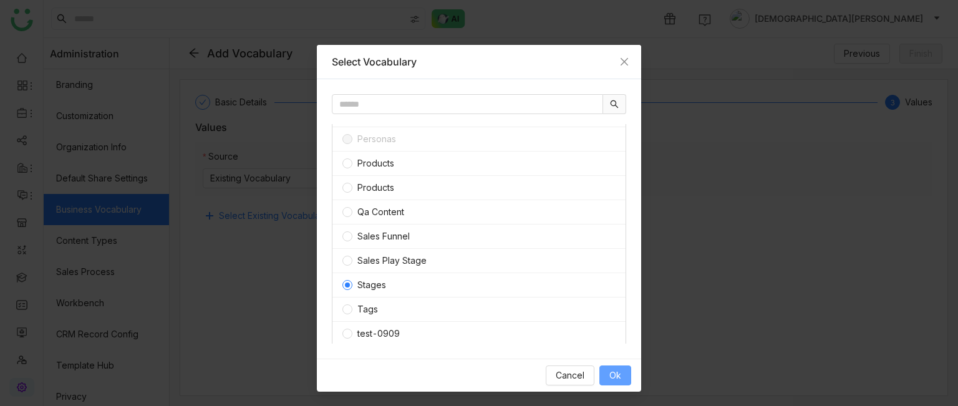
click at [615, 248] on span "Ok" at bounding box center [615, 375] width 12 height 14
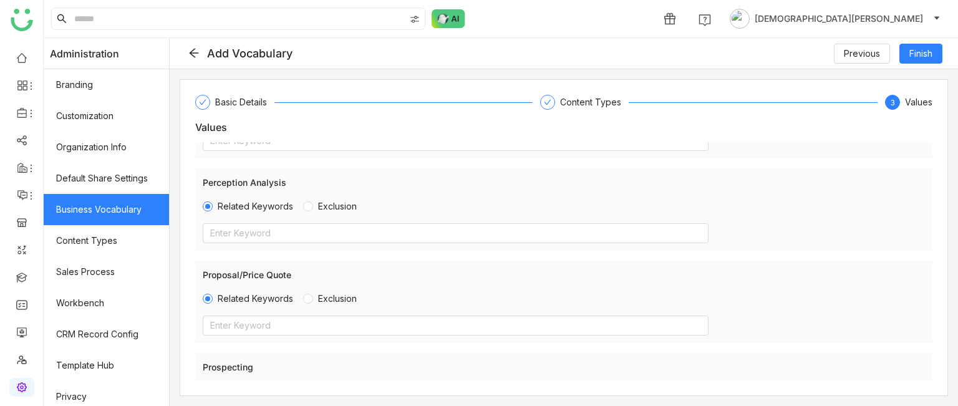
scroll to position [738, 0]
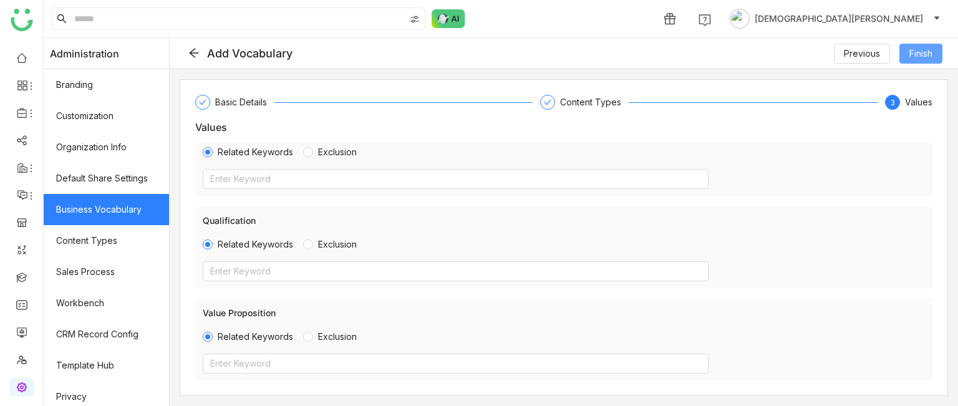
click at [911, 53] on span "Finish" at bounding box center [920, 54] width 23 height 14
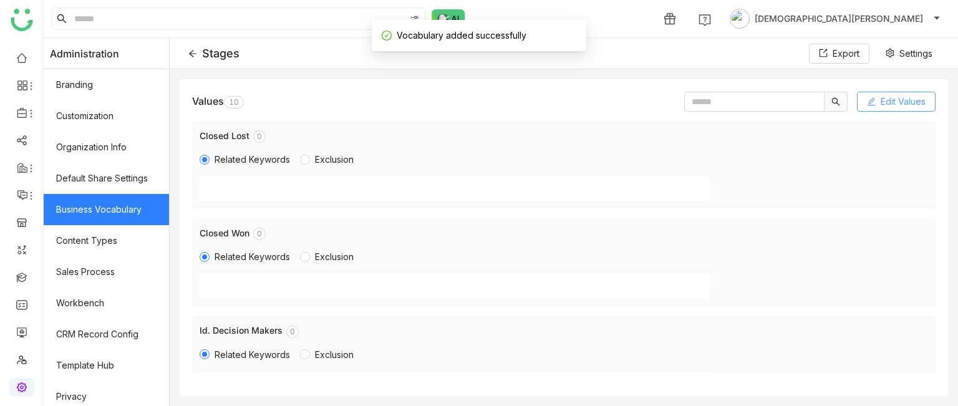
click at [896, 95] on span "Edit Values" at bounding box center [902, 102] width 45 height 14
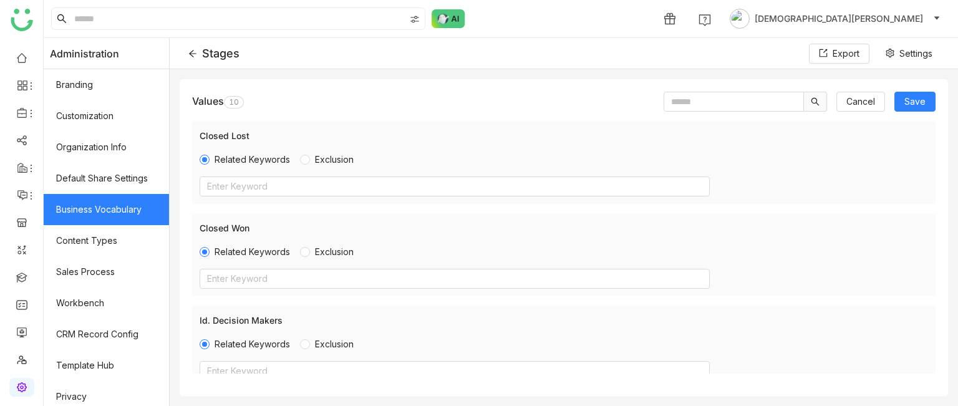
click at [196, 54] on div "Stages Export Settings" at bounding box center [564, 53] width 788 height 31
click at [197, 50] on icon at bounding box center [192, 53] width 9 height 9
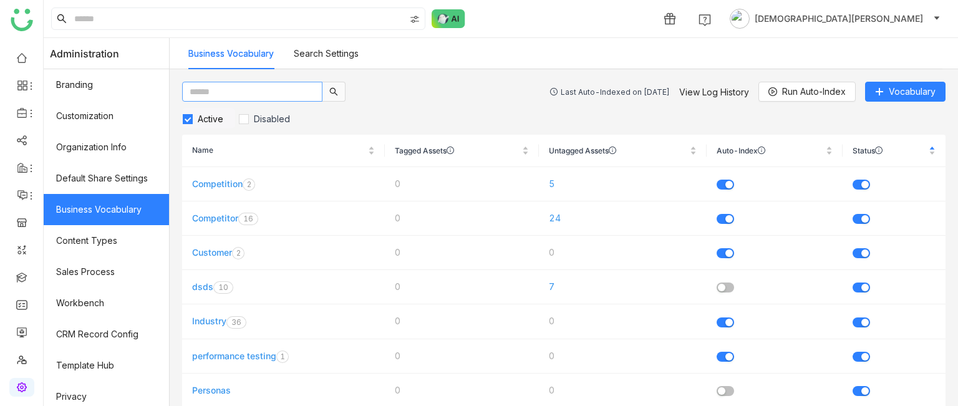
click at [252, 95] on input "text" at bounding box center [252, 92] width 140 height 20
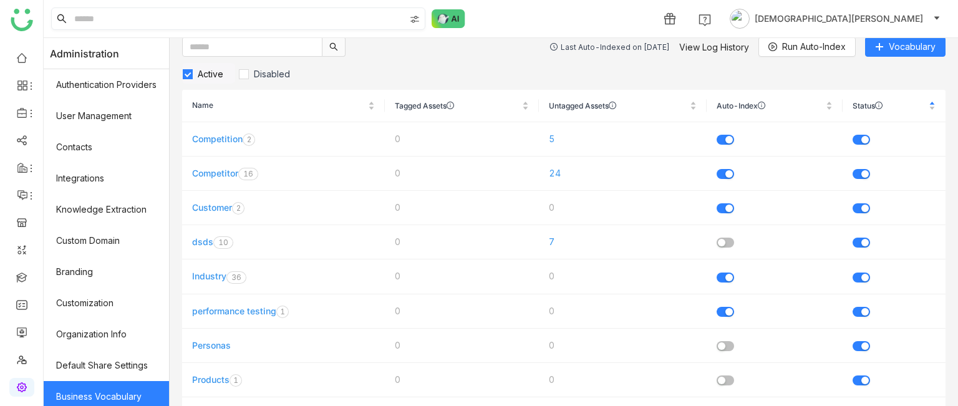
click at [171, 23] on input at bounding box center [238, 18] width 333 height 21
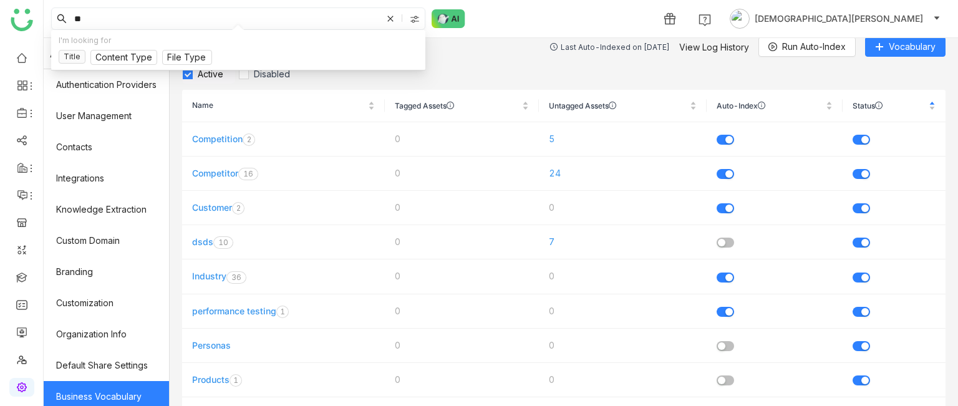
type input "*"
click at [501, 43] on div "Last Auto-Indexed on [DATE] View Log History Run Auto-Index Vocabulary" at bounding box center [563, 47] width 763 height 20
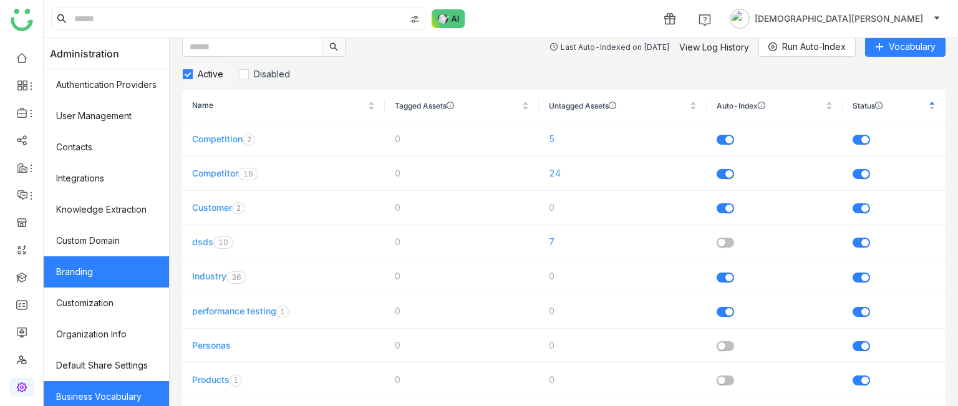
click at [90, 248] on link "Branding" at bounding box center [106, 271] width 125 height 31
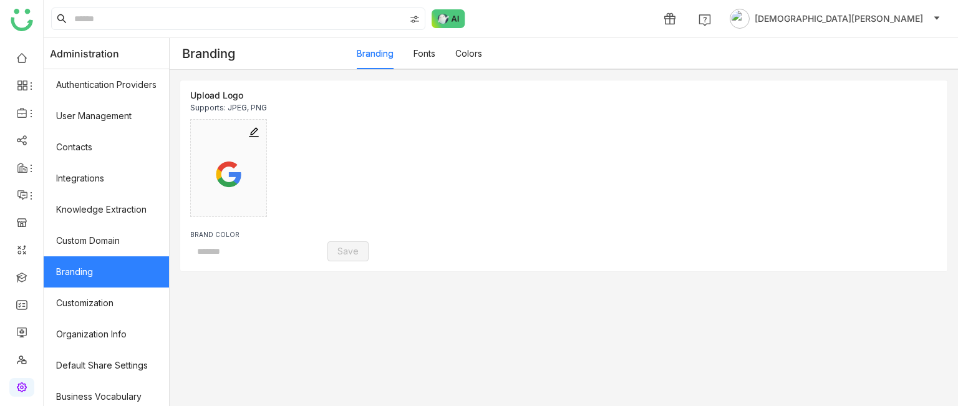
type input "*******"
click at [482, 53] on link "Colors" at bounding box center [468, 53] width 27 height 11
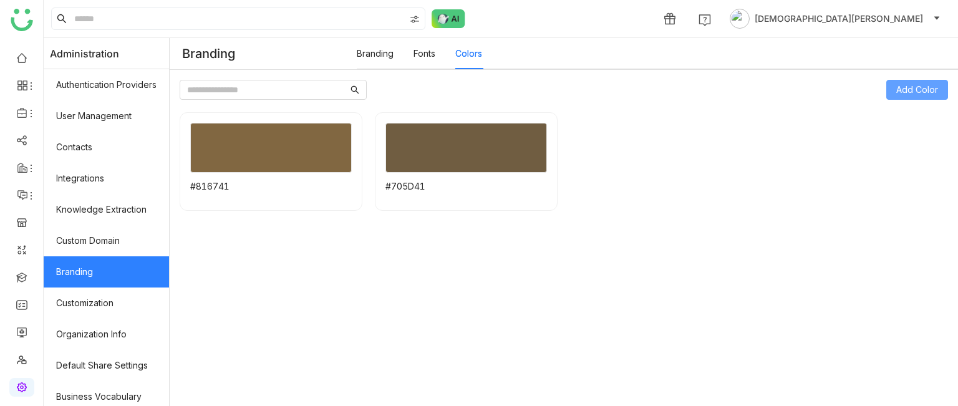
click at [896, 84] on span "Add Color" at bounding box center [917, 90] width 42 height 14
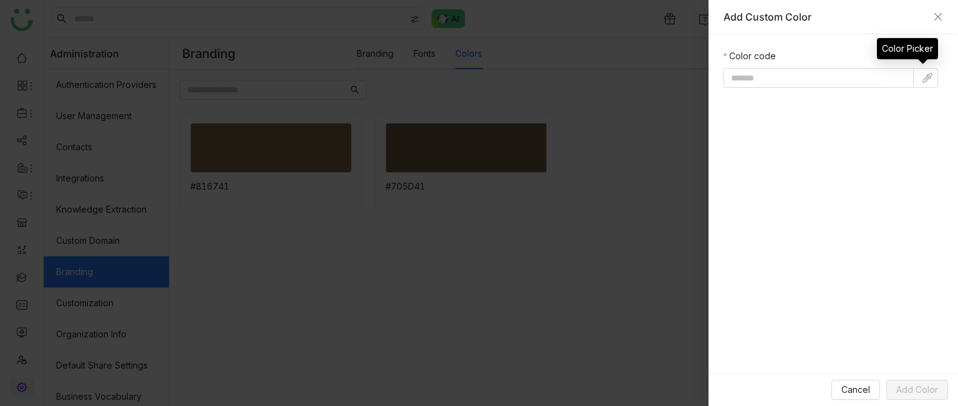
click at [930, 77] on img at bounding box center [927, 78] width 10 height 10
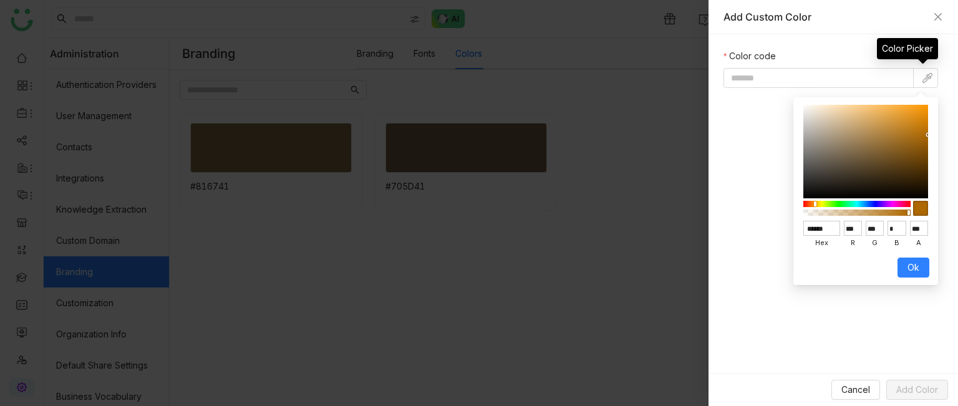
type input "******"
type input "***"
type input "**"
click at [856, 158] on div at bounding box center [865, 152] width 125 height 94
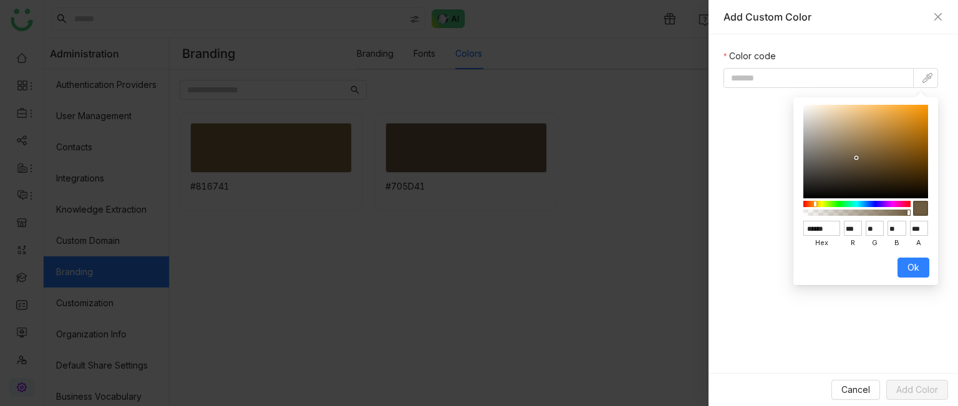
type input "*******"
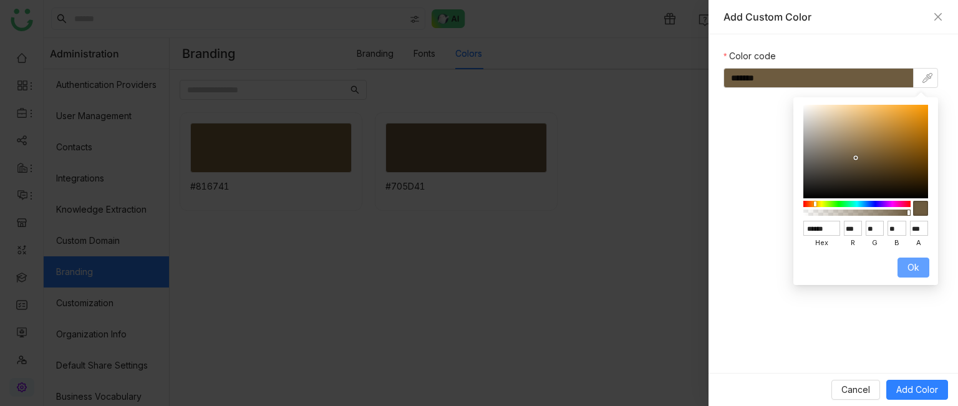
click at [921, 248] on button "Ok" at bounding box center [913, 267] width 32 height 20
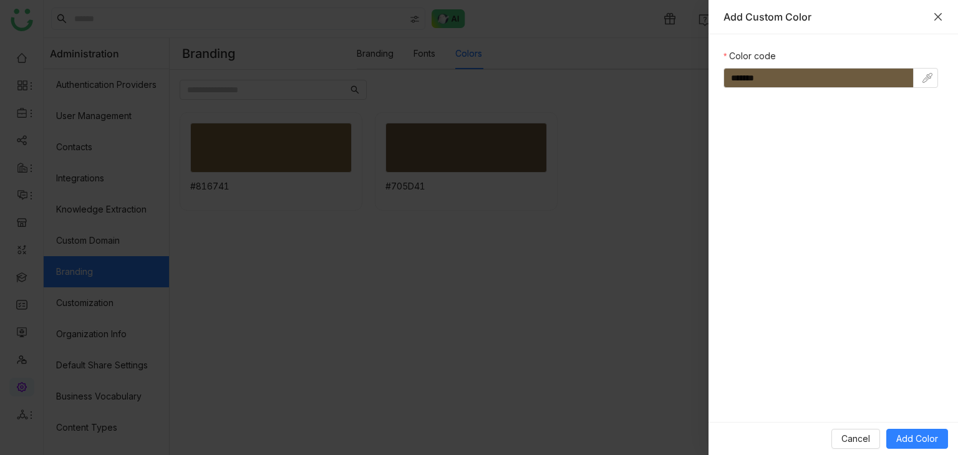
click at [938, 18] on icon "Close" at bounding box center [938, 17] width 10 height 10
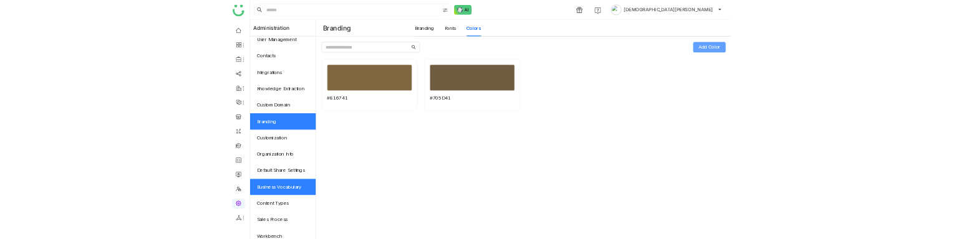
scroll to position [62, 0]
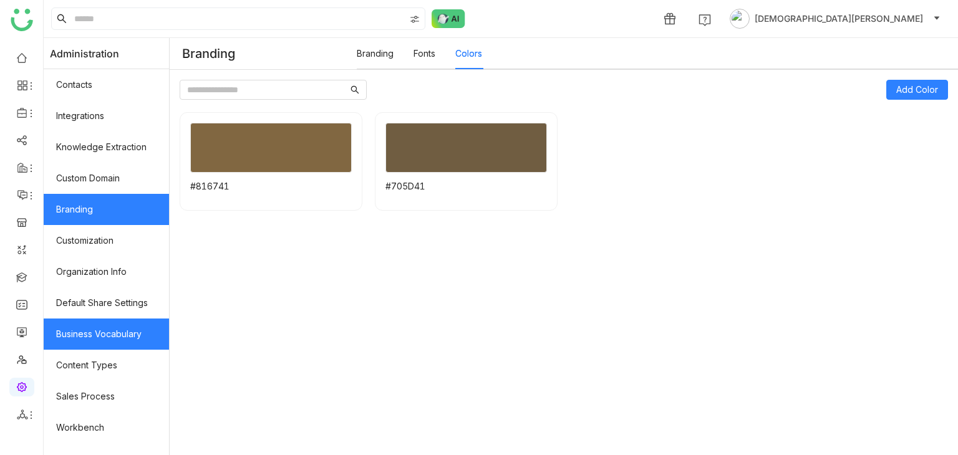
click at [115, 248] on link "Business Vocabulary" at bounding box center [106, 334] width 125 height 31
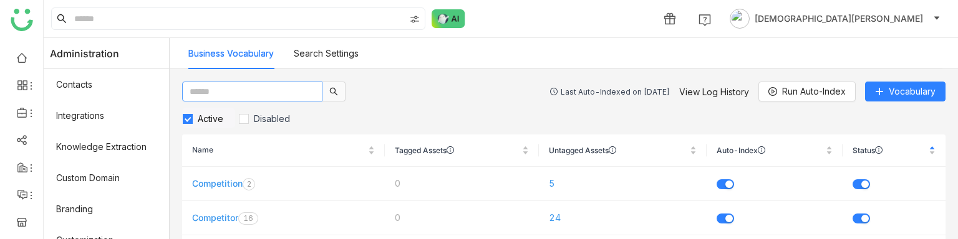
click at [259, 93] on input "text" at bounding box center [252, 92] width 140 height 20
click at [233, 92] on input "***" at bounding box center [252, 92] width 140 height 20
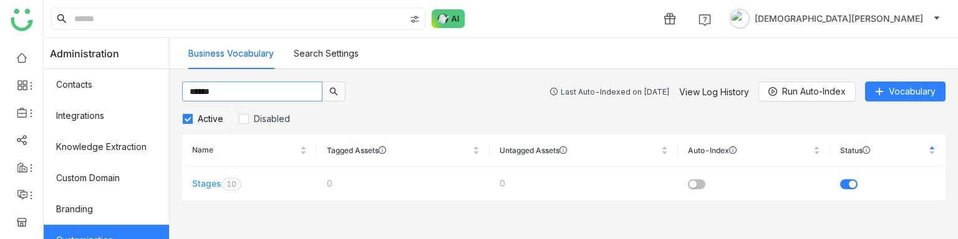
type input "******"
click at [854, 187] on span "button" at bounding box center [852, 184] width 7 height 7
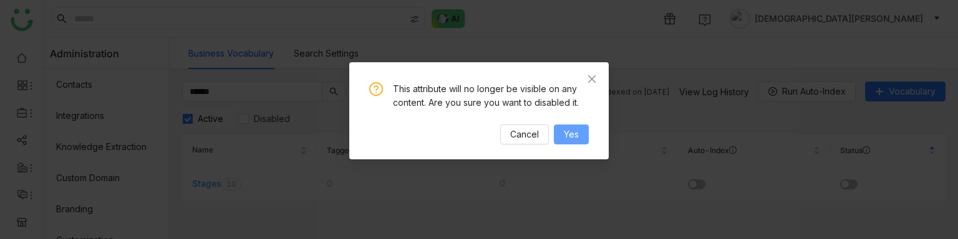
click at [566, 135] on span "Yes" at bounding box center [571, 135] width 15 height 14
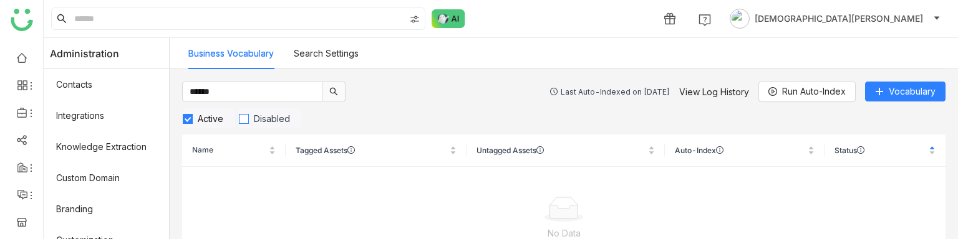
click at [269, 113] on span "Disabled" at bounding box center [272, 118] width 46 height 11
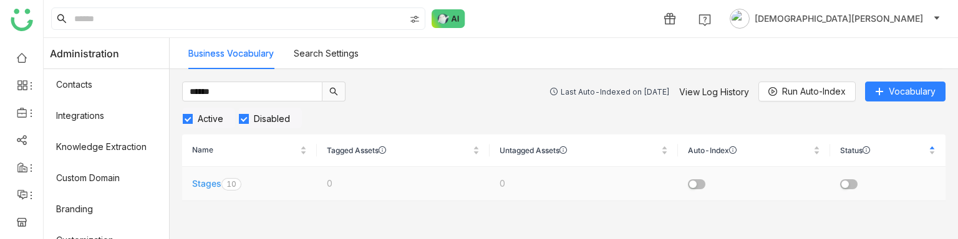
click at [851, 185] on button "button" at bounding box center [848, 185] width 17 height 10
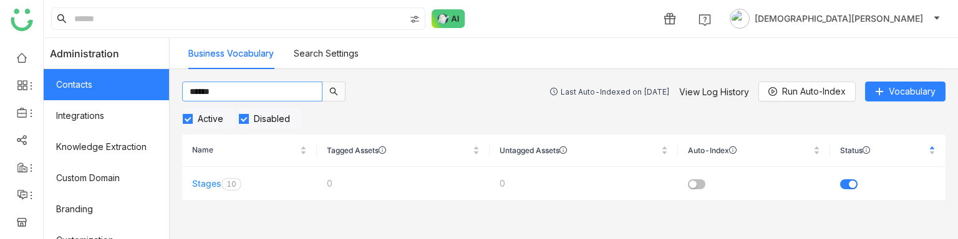
drag, startPoint x: 257, startPoint y: 89, endPoint x: 144, endPoint y: 96, distance: 113.1
click at [168, 89] on nz-layout "Administration Authentication Providers User Management Contacts Integrations K…" at bounding box center [501, 138] width 914 height 201
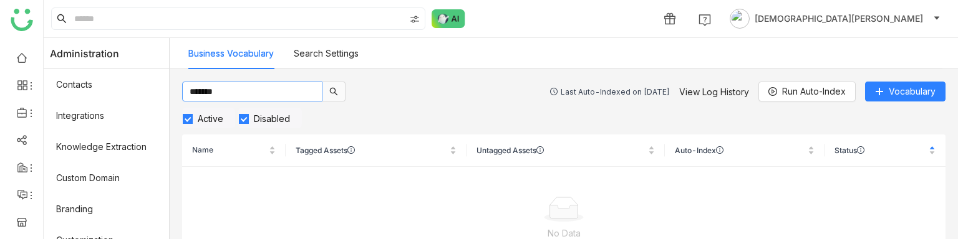
type input "*******"
drag, startPoint x: 286, startPoint y: 123, endPoint x: 416, endPoint y: 119, distance: 130.4
click at [286, 123] on span "Disabled" at bounding box center [272, 118] width 46 height 11
click at [233, 91] on input "*******" at bounding box center [252, 92] width 140 height 20
click at [375, 55] on div "Business Vocabulary Search Settings" at bounding box center [565, 53] width 754 height 31
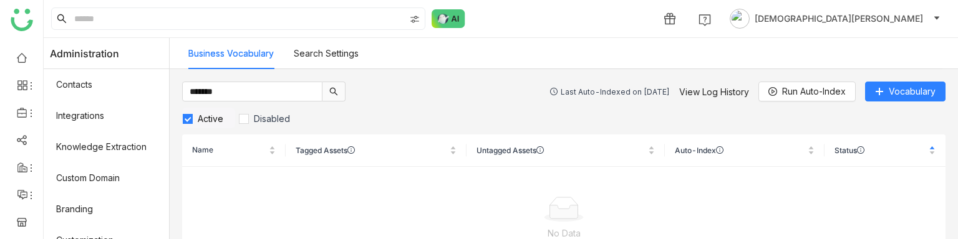
click at [346, 55] on link "Search Settings" at bounding box center [326, 53] width 65 height 11
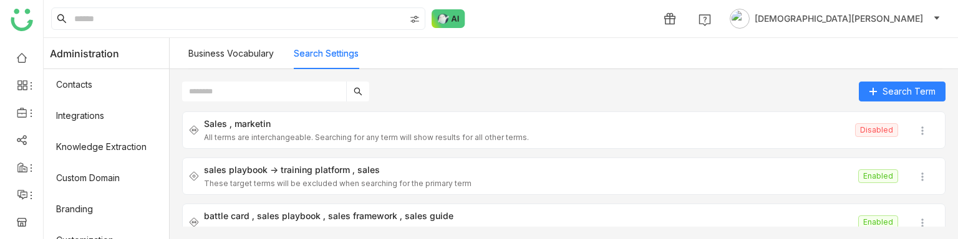
click at [233, 55] on link "Business Vocabulary" at bounding box center [230, 53] width 85 height 11
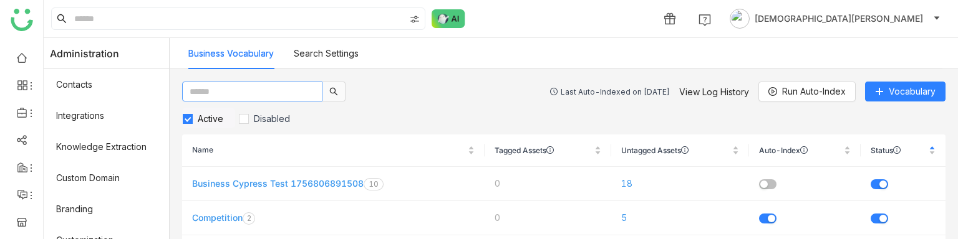
click at [246, 88] on input "text" at bounding box center [252, 92] width 140 height 20
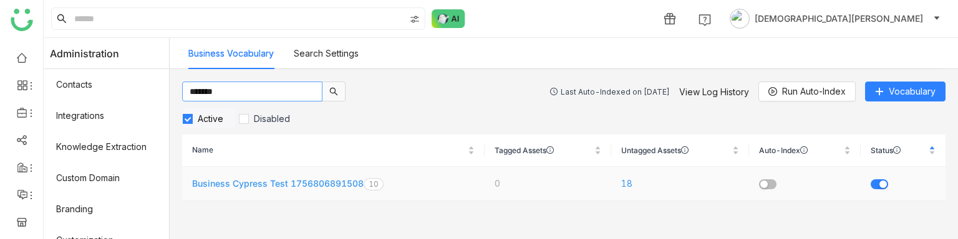
type input "*******"
click at [881, 183] on span "button" at bounding box center [882, 184] width 7 height 7
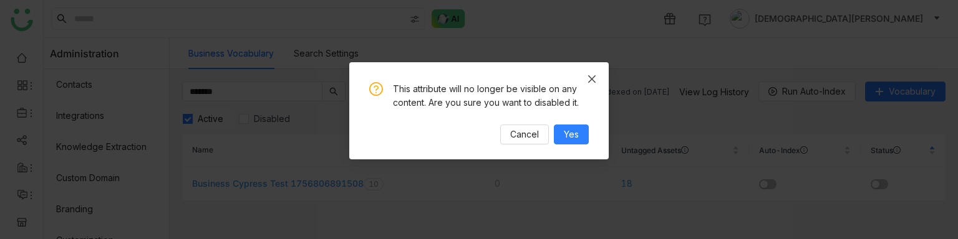
click at [596, 79] on icon "Close" at bounding box center [592, 79] width 10 height 10
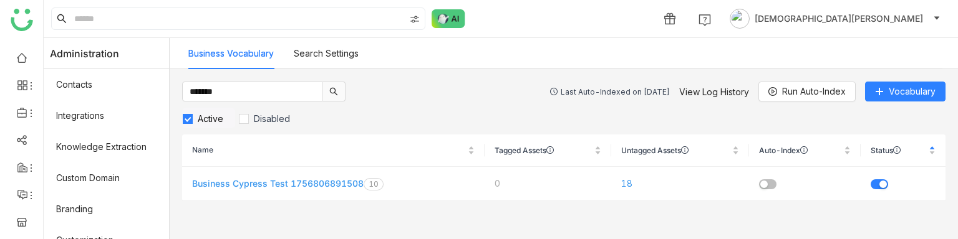
drag, startPoint x: 334, startPoint y: 44, endPoint x: 342, endPoint y: 56, distance: 14.4
click at [334, 48] on link "Search Settings" at bounding box center [326, 53] width 65 height 11
click at [342, 56] on link "Search Settings" at bounding box center [326, 53] width 65 height 11
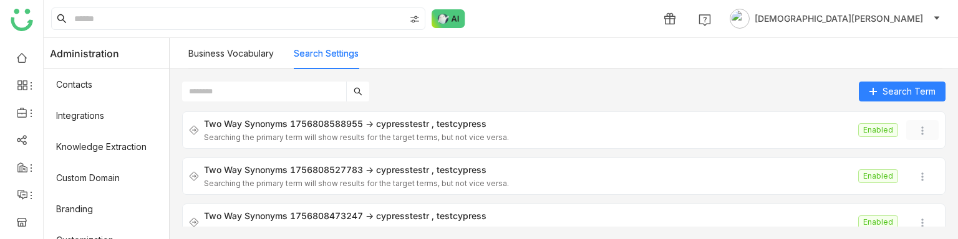
click at [916, 132] on img at bounding box center [922, 131] width 12 height 12
click at [918, 206] on span "Delete" at bounding box center [929, 203] width 27 height 11
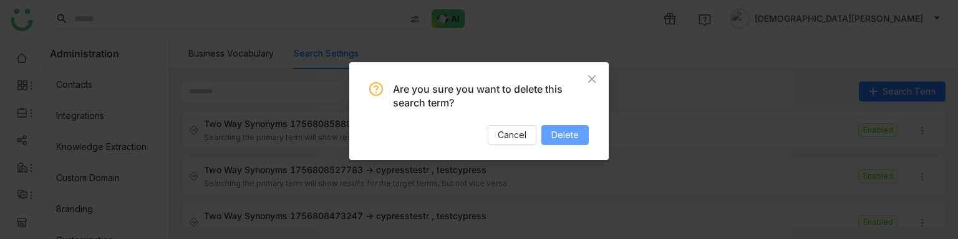
click at [569, 136] on span "Delete" at bounding box center [564, 135] width 27 height 14
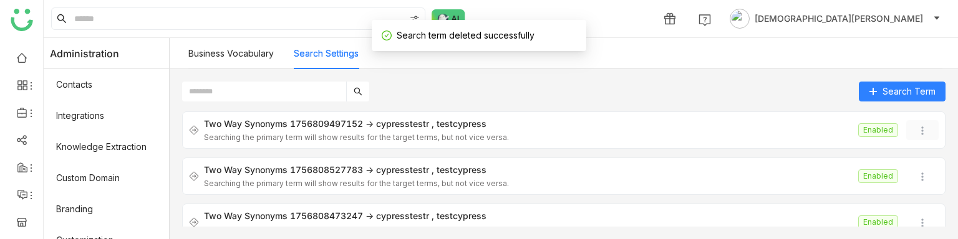
click at [916, 129] on img at bounding box center [922, 131] width 12 height 12
click at [911, 195] on li "Delete" at bounding box center [925, 203] width 57 height 24
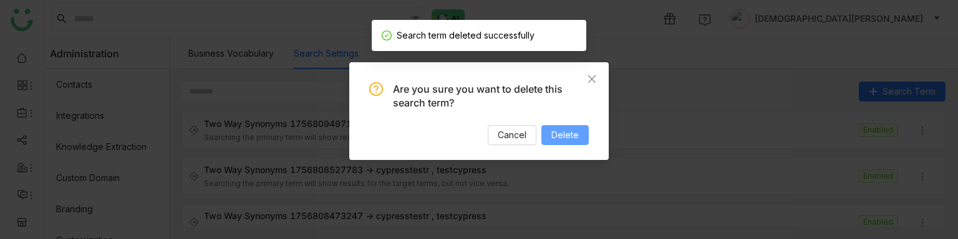
click at [575, 135] on span "Delete" at bounding box center [564, 135] width 27 height 14
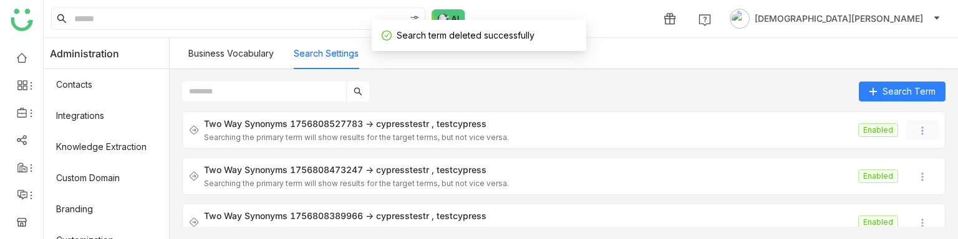
click at [916, 132] on img at bounding box center [922, 131] width 12 height 12
click at [923, 201] on span "Delete" at bounding box center [929, 203] width 27 height 11
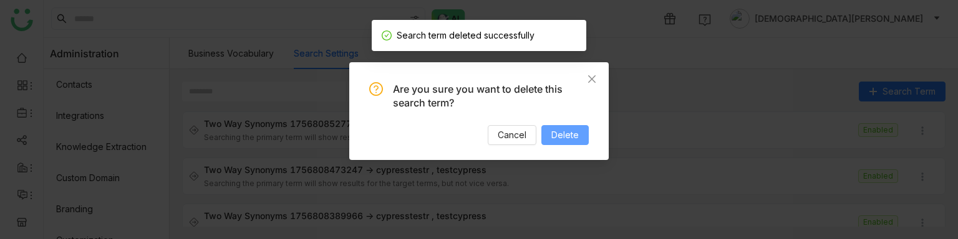
click at [587, 139] on button "Delete" at bounding box center [564, 135] width 47 height 20
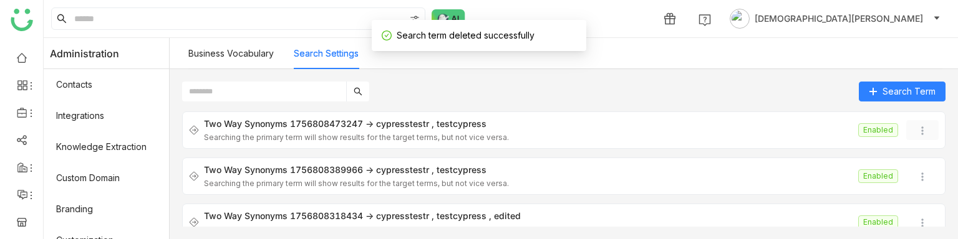
click at [916, 129] on img at bounding box center [922, 131] width 12 height 12
click at [908, 196] on span "Delete" at bounding box center [923, 203] width 39 height 14
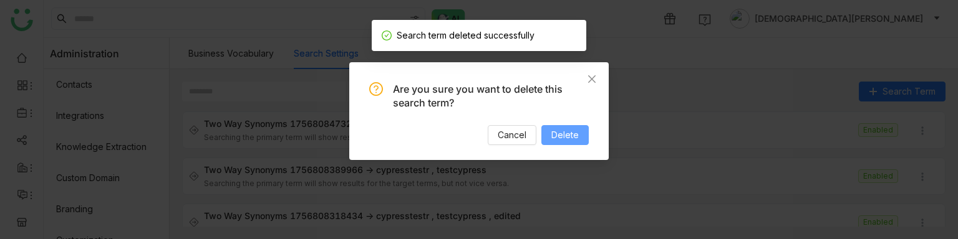
click at [579, 133] on span "Delete" at bounding box center [564, 135] width 27 height 14
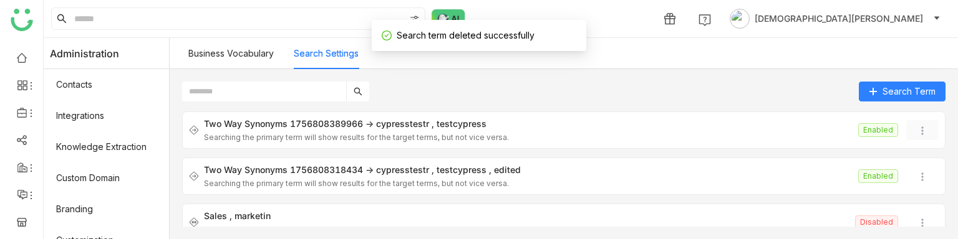
click at [916, 133] on img at bounding box center [922, 131] width 12 height 12
click at [922, 200] on span "Delete" at bounding box center [929, 203] width 27 height 11
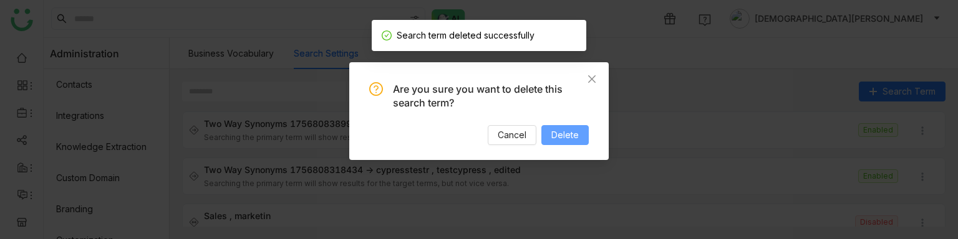
click at [574, 135] on span "Delete" at bounding box center [564, 135] width 27 height 14
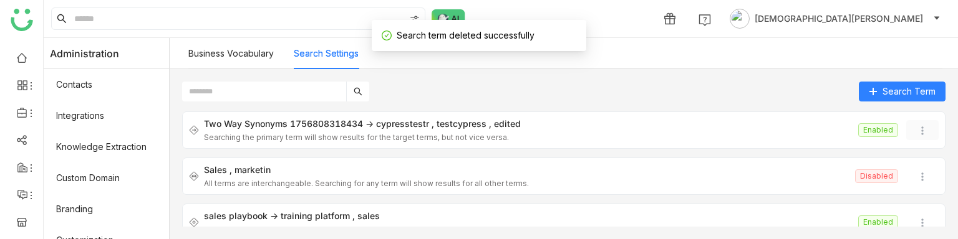
click at [916, 132] on img at bounding box center [922, 131] width 12 height 12
click at [911, 195] on li "Delete" at bounding box center [925, 203] width 57 height 24
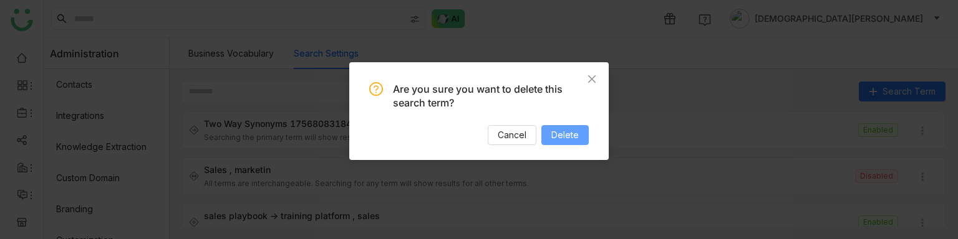
drag, startPoint x: 578, startPoint y: 133, endPoint x: 685, endPoint y: 124, distance: 107.0
click at [577, 133] on span "Delete" at bounding box center [564, 135] width 27 height 14
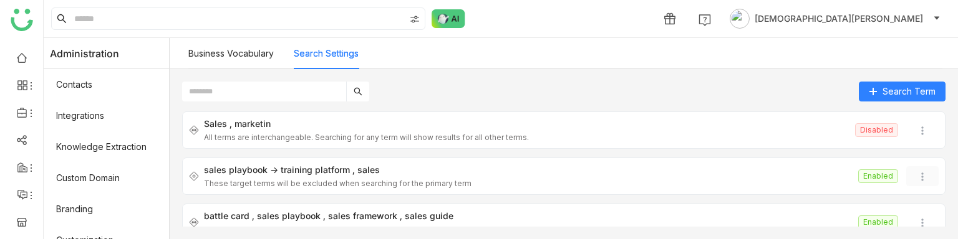
click at [916, 177] on img at bounding box center [922, 177] width 12 height 12
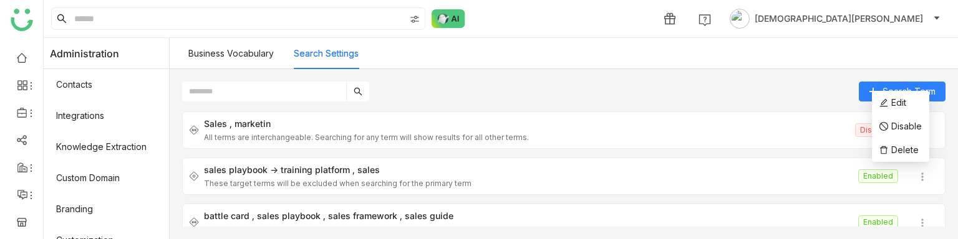
click at [791, 100] on div "Search Term" at bounding box center [563, 92] width 763 height 20
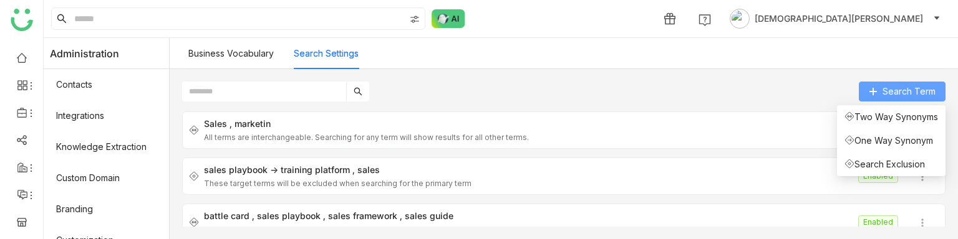
click at [883, 88] on span "Search Term" at bounding box center [908, 92] width 53 height 14
